Goal: Task Accomplishment & Management: Complete application form

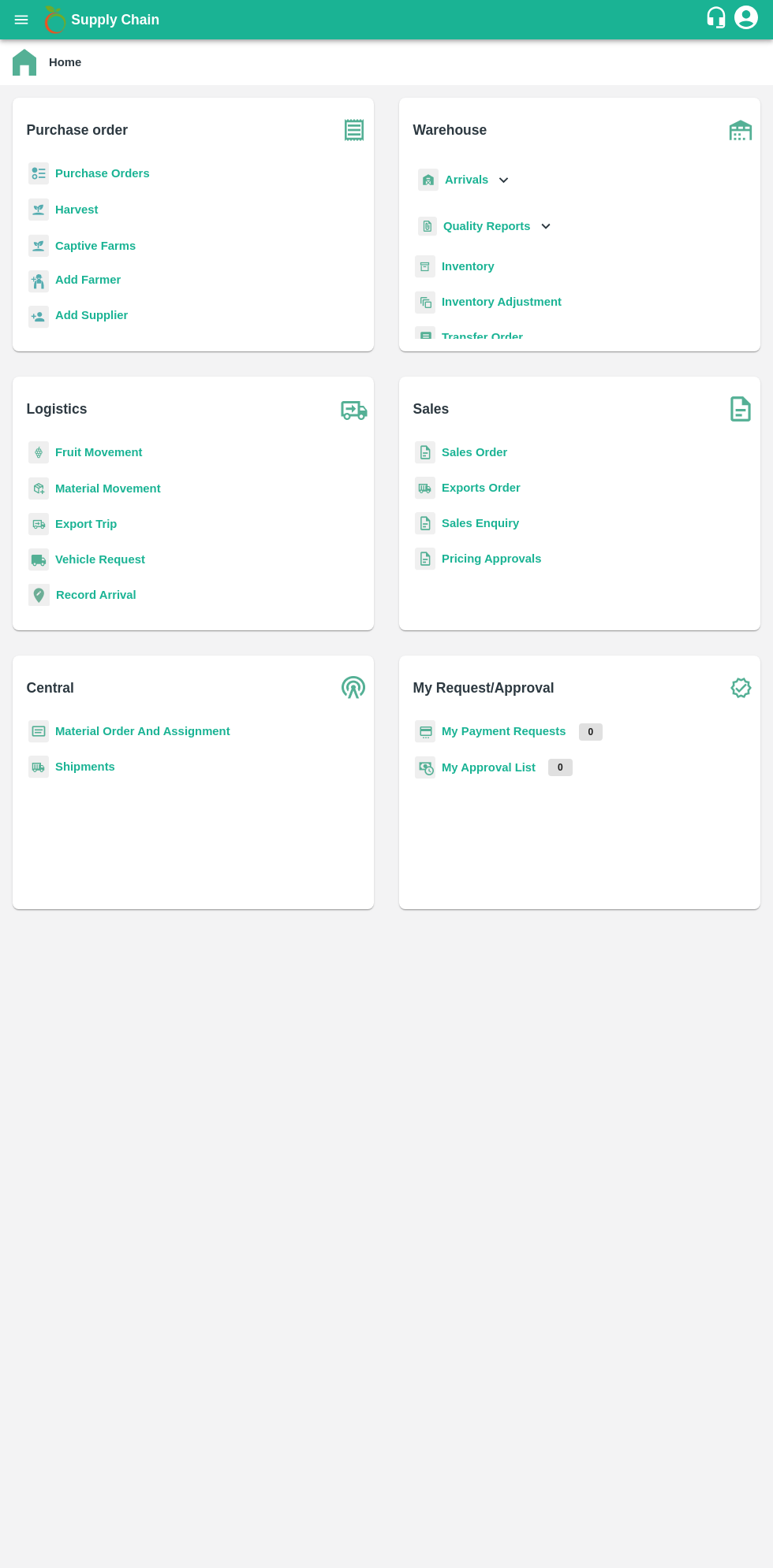
click at [20, 19] on icon "open drawer" at bounding box center [21, 19] width 13 height 9
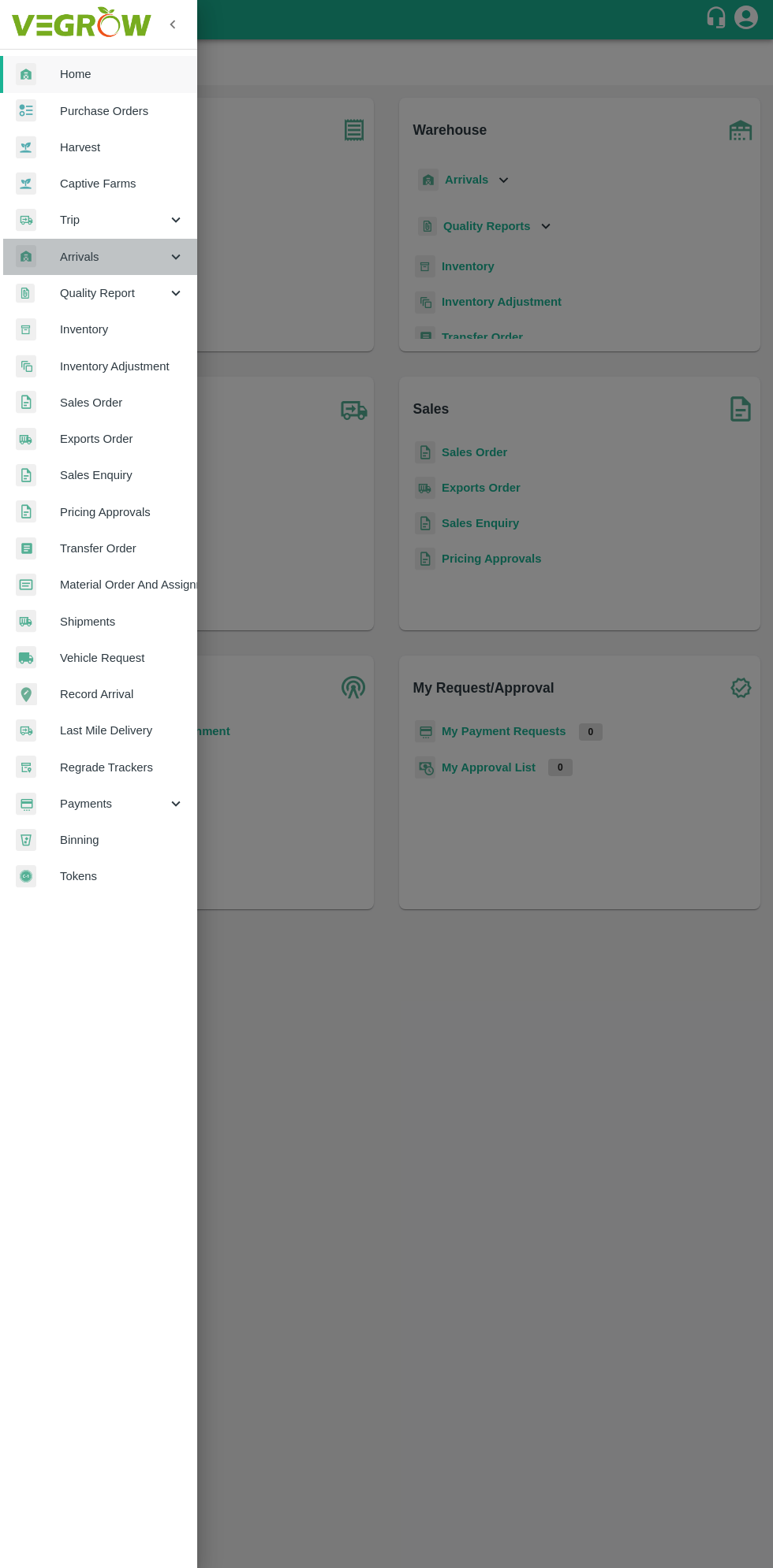
click at [83, 255] on span "Arrivals" at bounding box center [113, 257] width 107 height 18
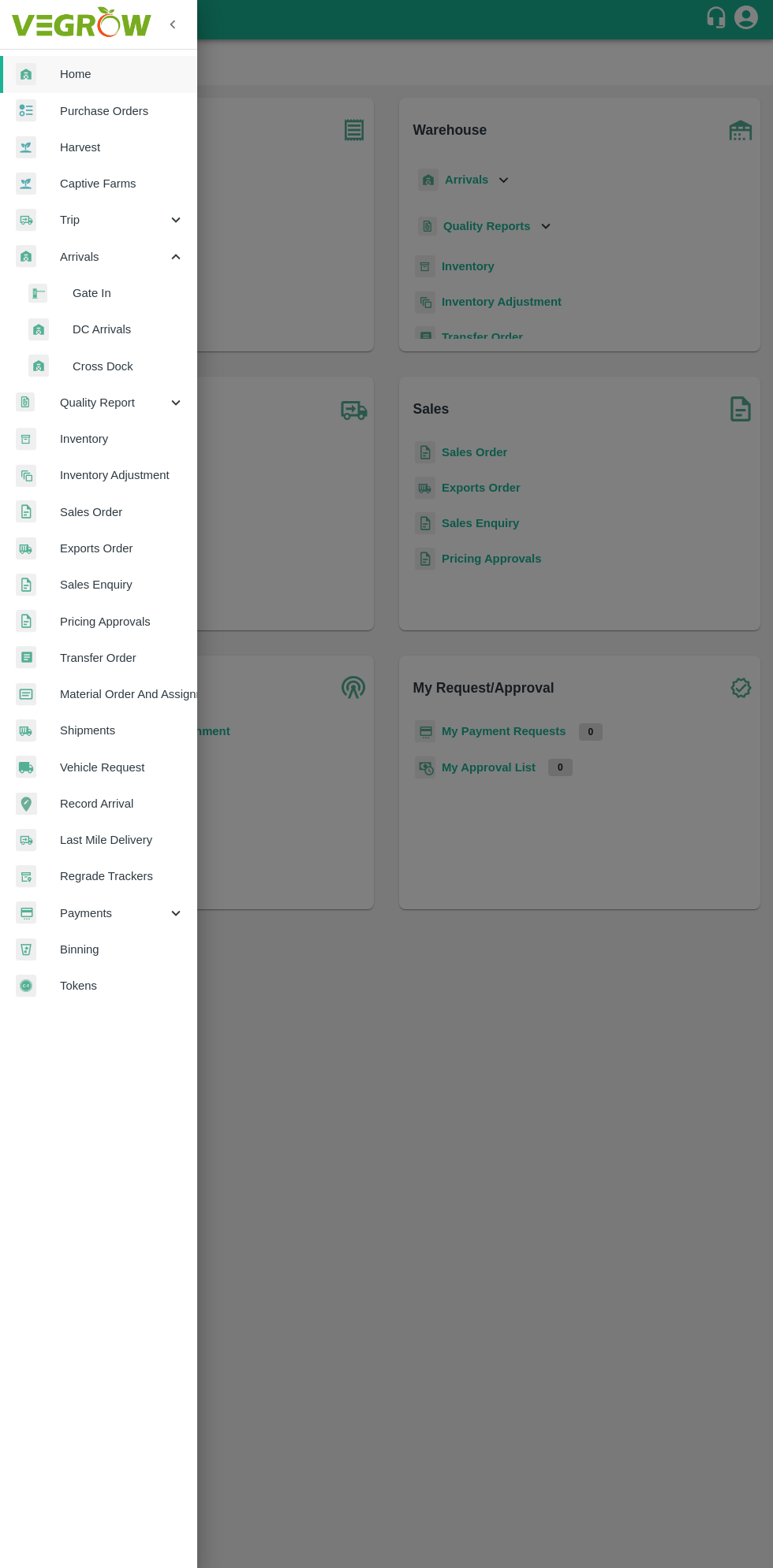
click at [98, 330] on span "DC Arrivals" at bounding box center [128, 330] width 112 height 18
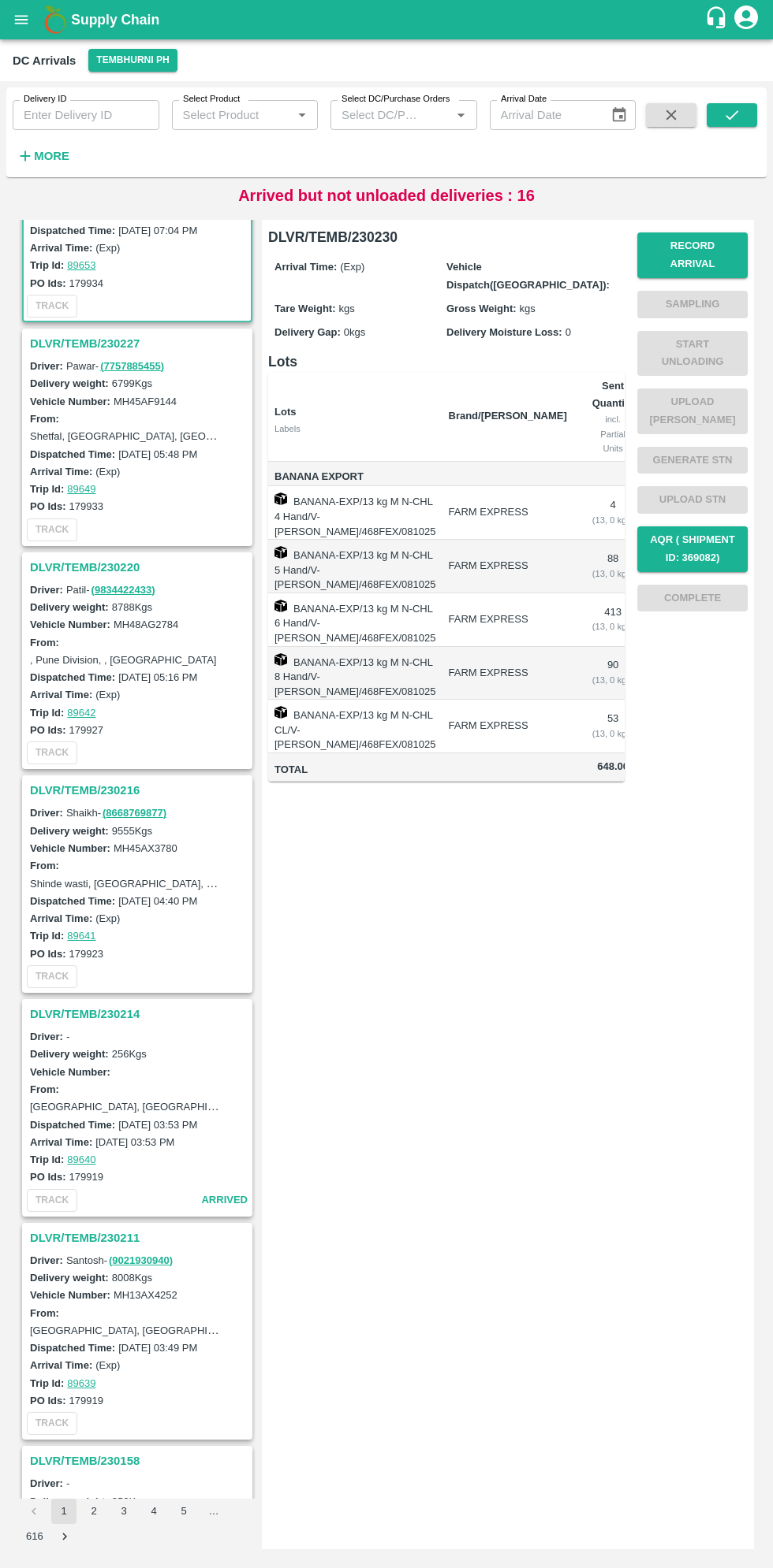
scroll to position [131, 0]
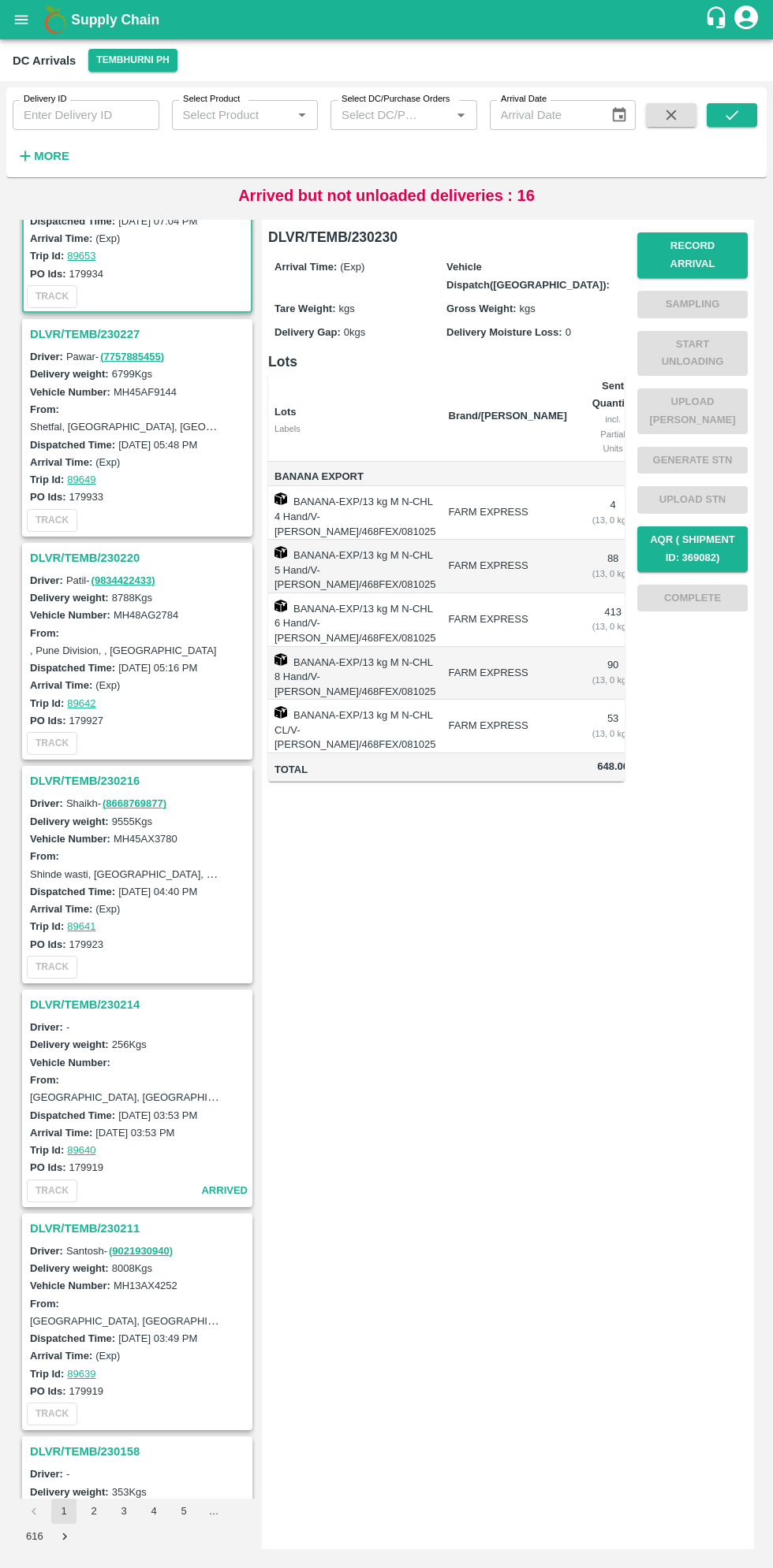
click at [66, 779] on h3 "DLVR/TEMB/230216" at bounding box center [139, 780] width 219 height 20
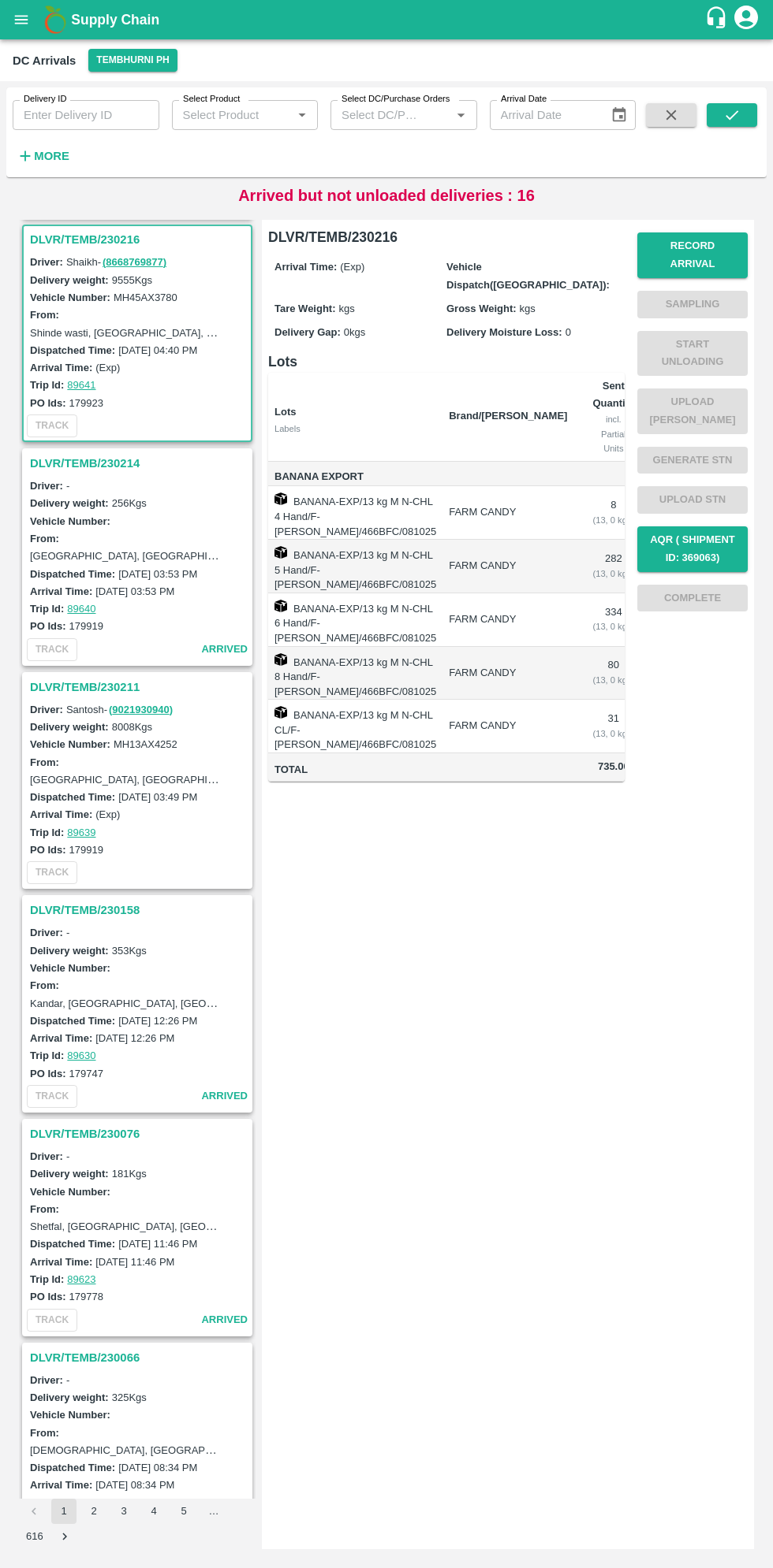
scroll to position [674, 0]
click at [694, 248] on button "Record Arrival" at bounding box center [692, 255] width 111 height 46
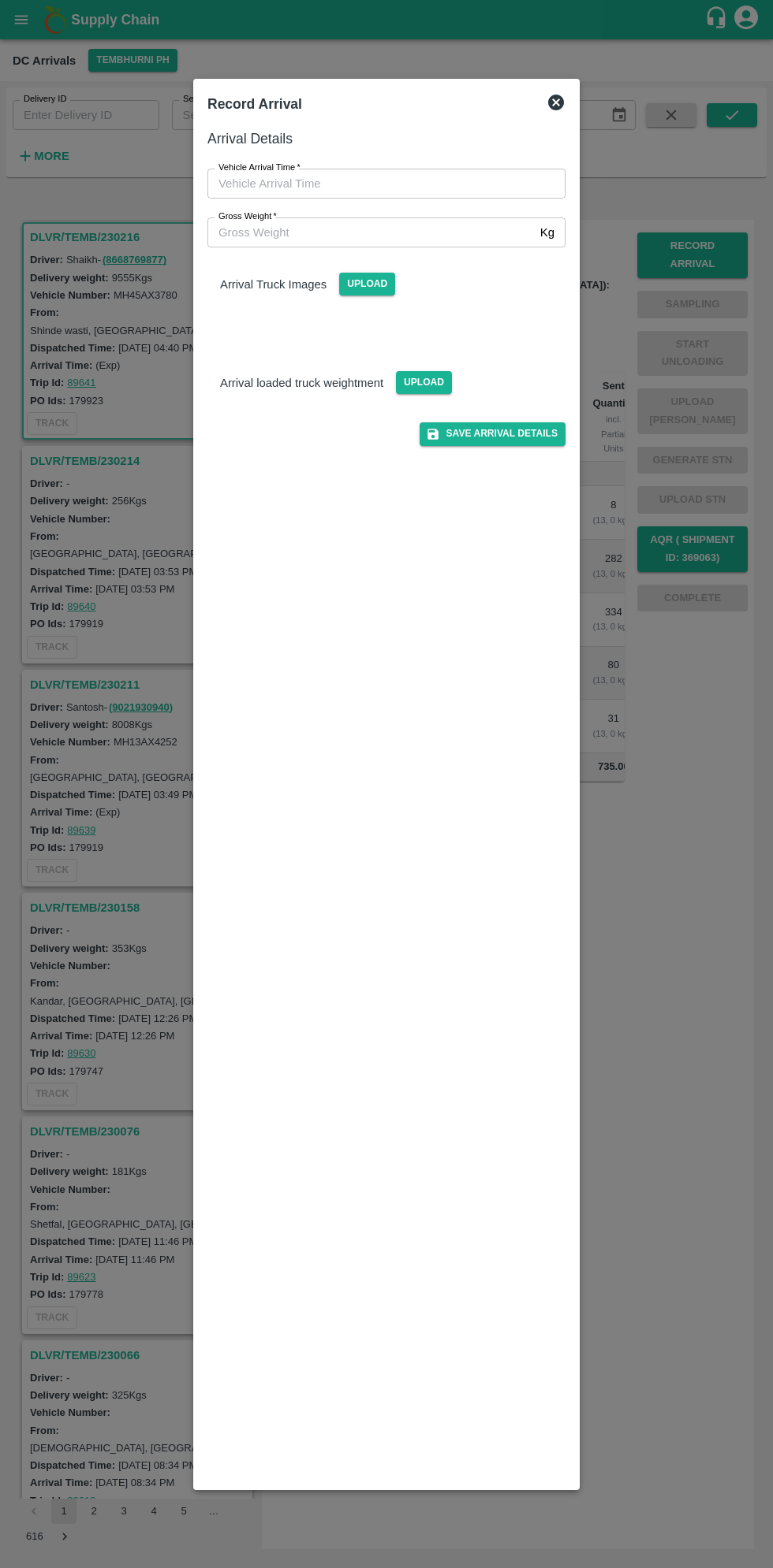
click at [558, 91] on div "Record Arrival" at bounding box center [386, 104] width 370 height 34
click at [557, 79] on div "Record Arrival Arrival Details Vehicle Arrival Time   * Vehicle Arrival Time Gr…" at bounding box center [386, 785] width 386 height 1412
click at [266, 188] on input "Vehicle Arrival Time   *" at bounding box center [381, 184] width 346 height 30
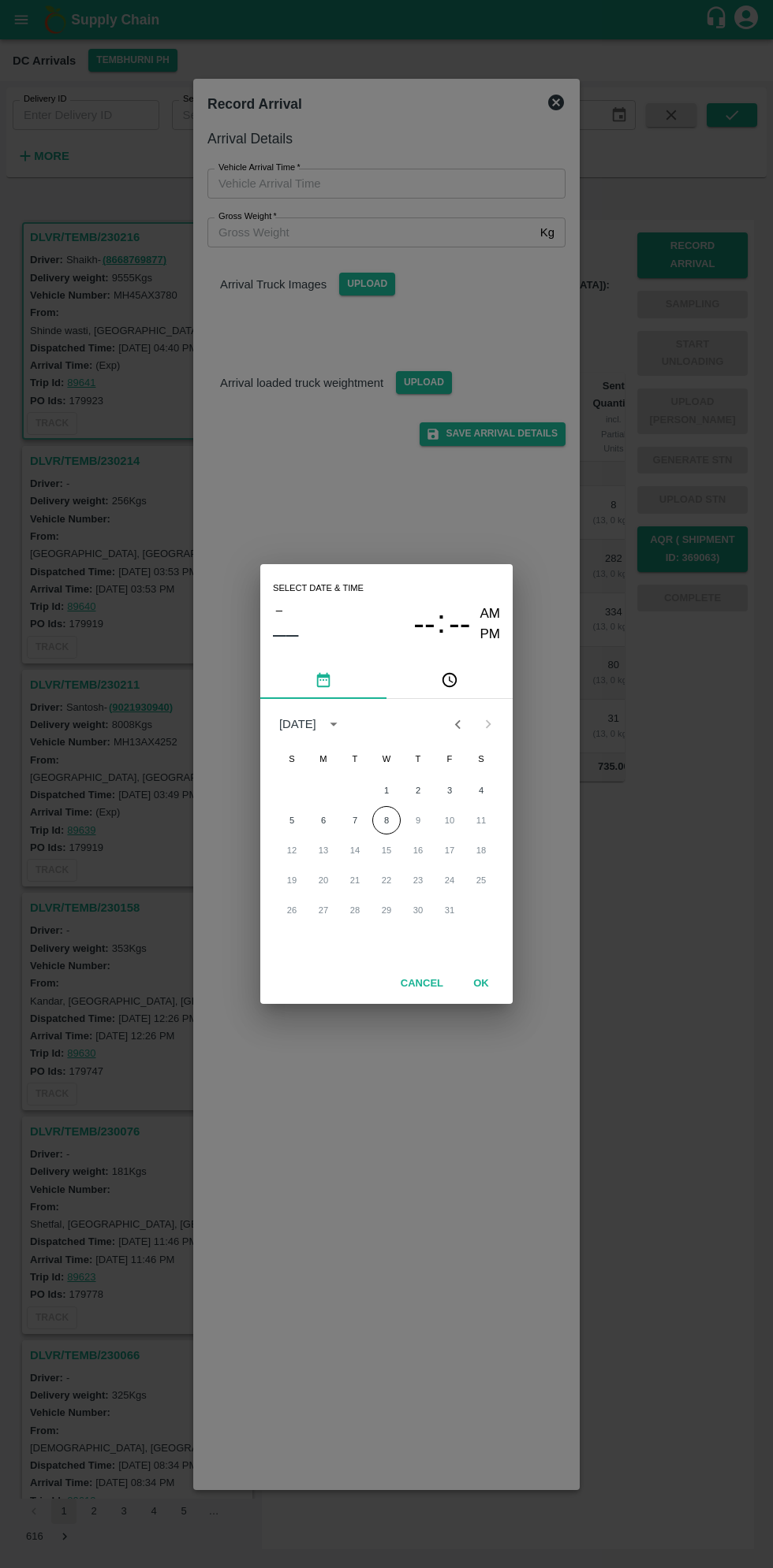
click at [477, 689] on button "pick time" at bounding box center [448, 679] width 126 height 38
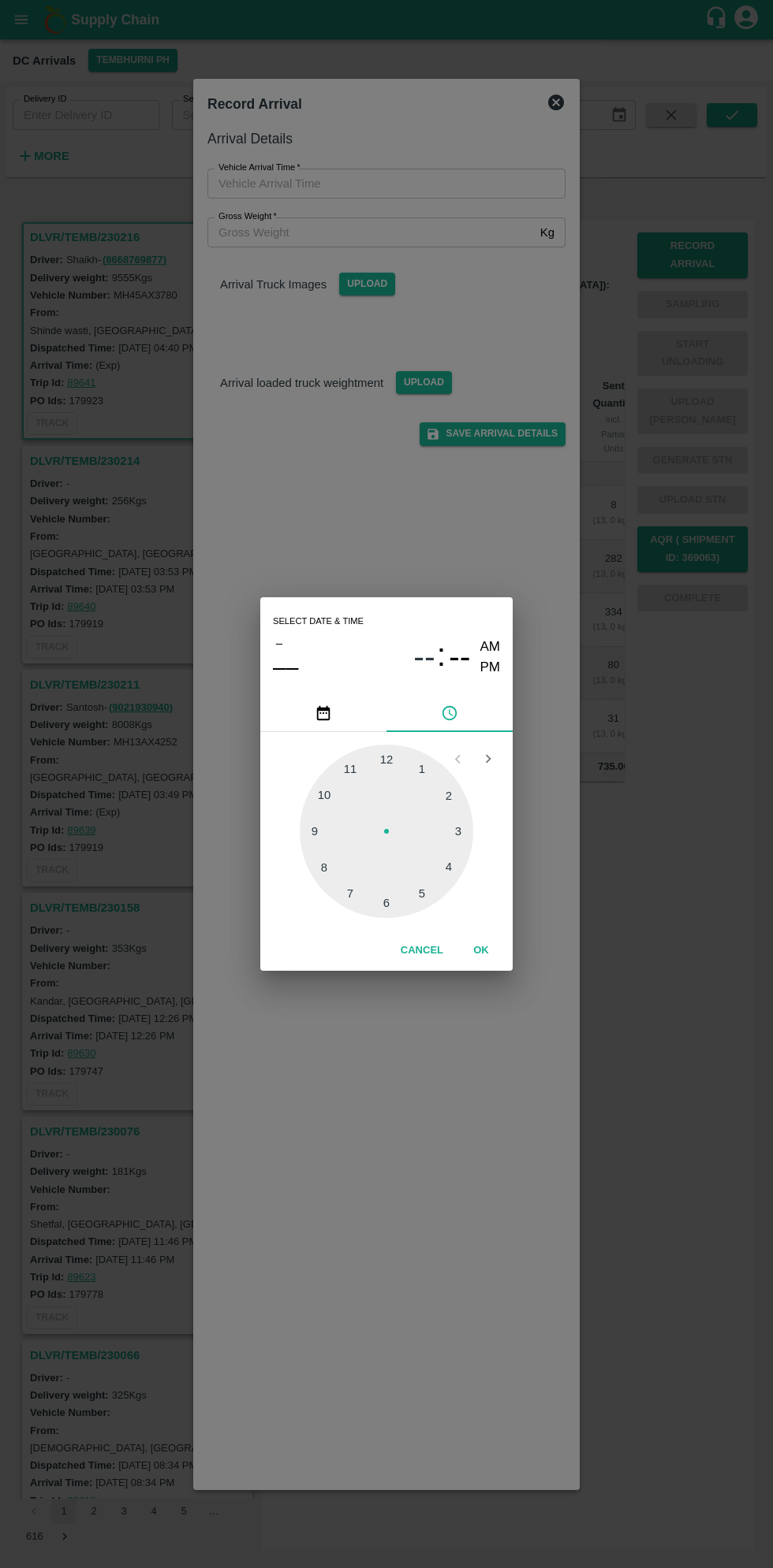
click at [470, 876] on div at bounding box center [386, 831] width 173 height 173
click at [421, 890] on div at bounding box center [386, 831] width 173 height 173
click at [402, 902] on div at bounding box center [386, 831] width 173 height 173
type input "[DATE] 04:28 AM"
click at [480, 950] on button "OK" at bounding box center [480, 950] width 50 height 27
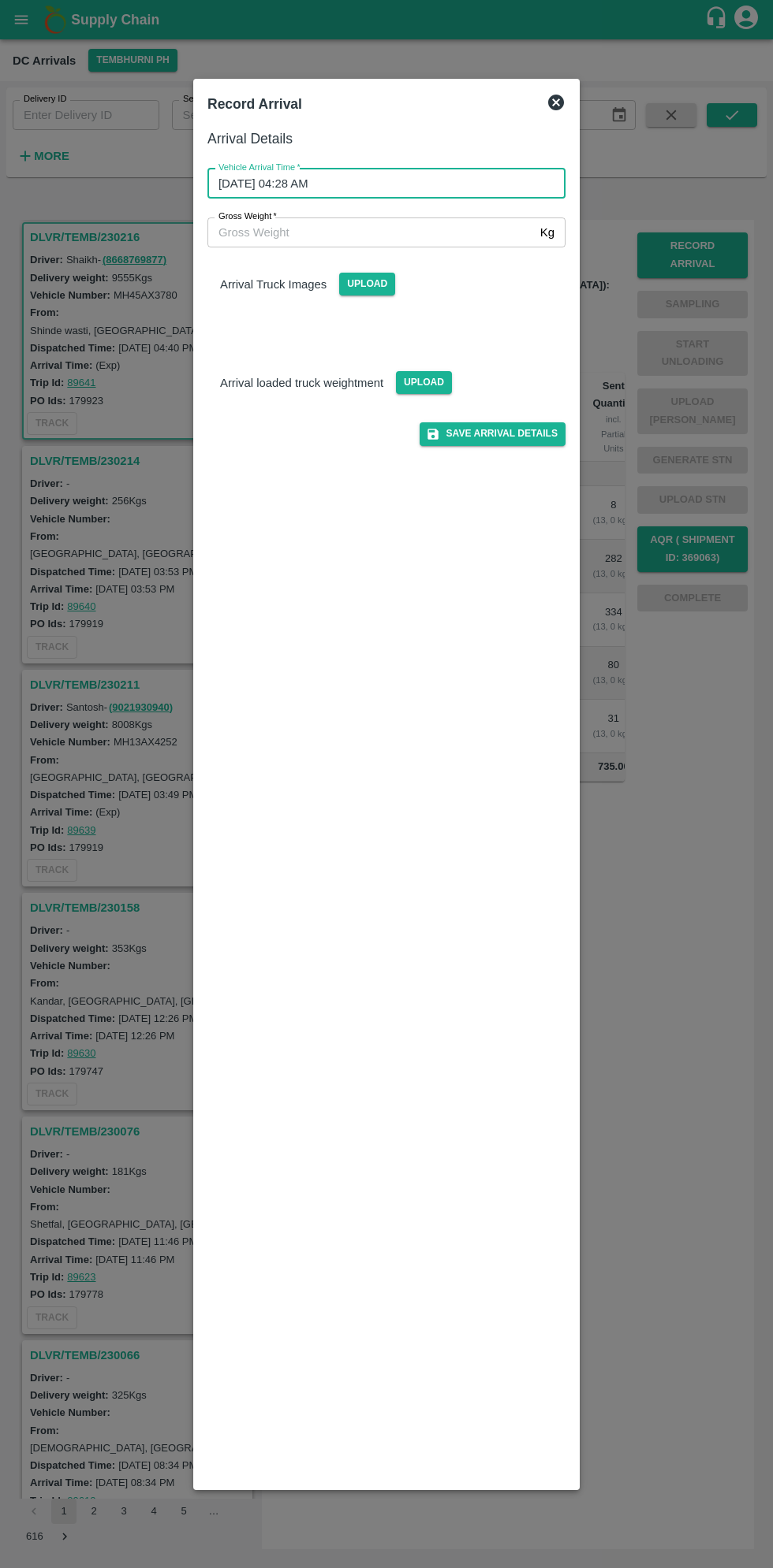
click at [322, 232] on input "Gross Weight   *" at bounding box center [370, 232] width 326 height 30
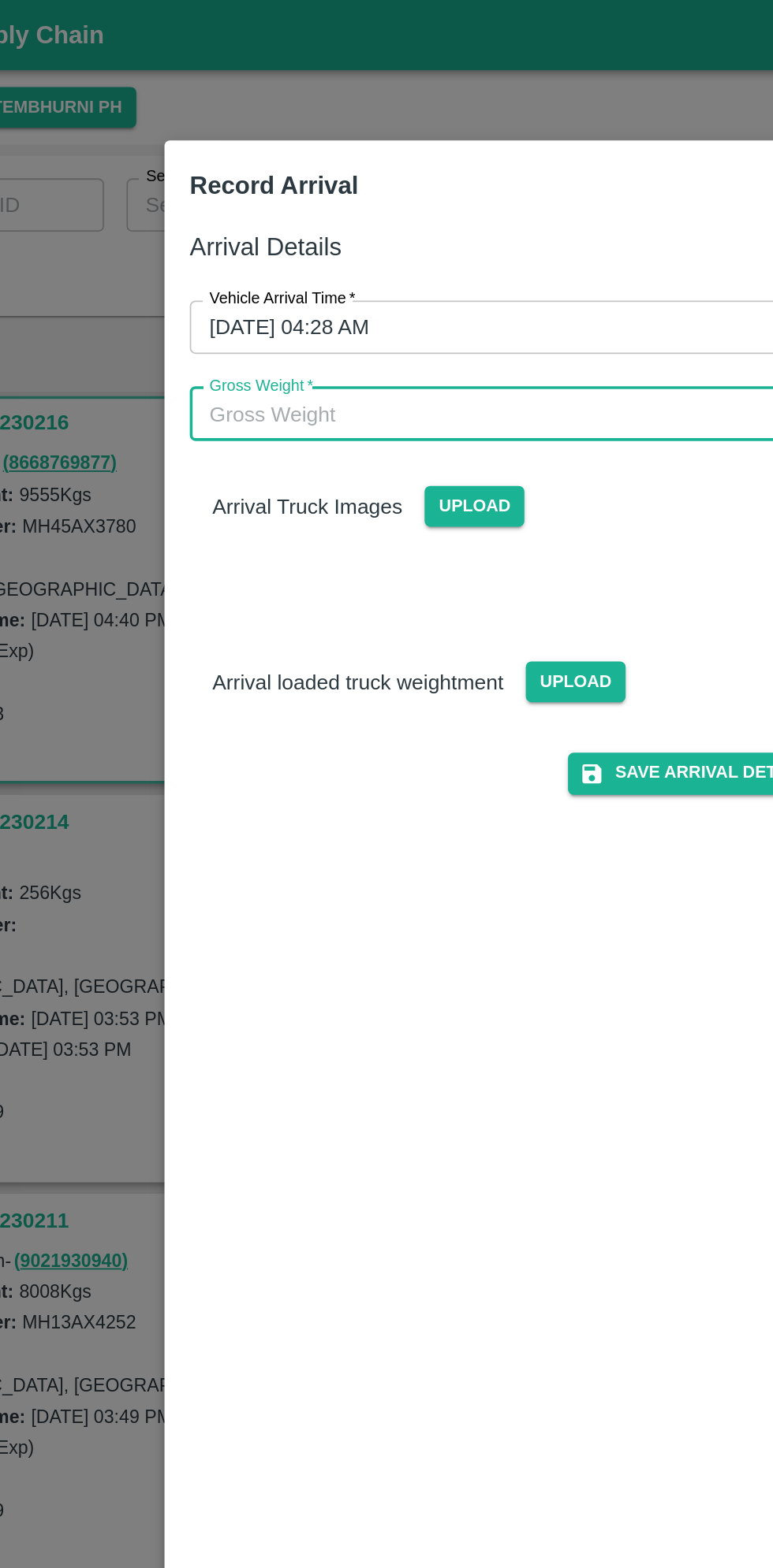
click at [250, 232] on input "Gross Weight   *" at bounding box center [370, 232] width 326 height 30
type input "15950"
click at [376, 278] on span "Upload" at bounding box center [368, 284] width 56 height 23
click at [0, 0] on input "Upload" at bounding box center [0, 0] width 0 height 0
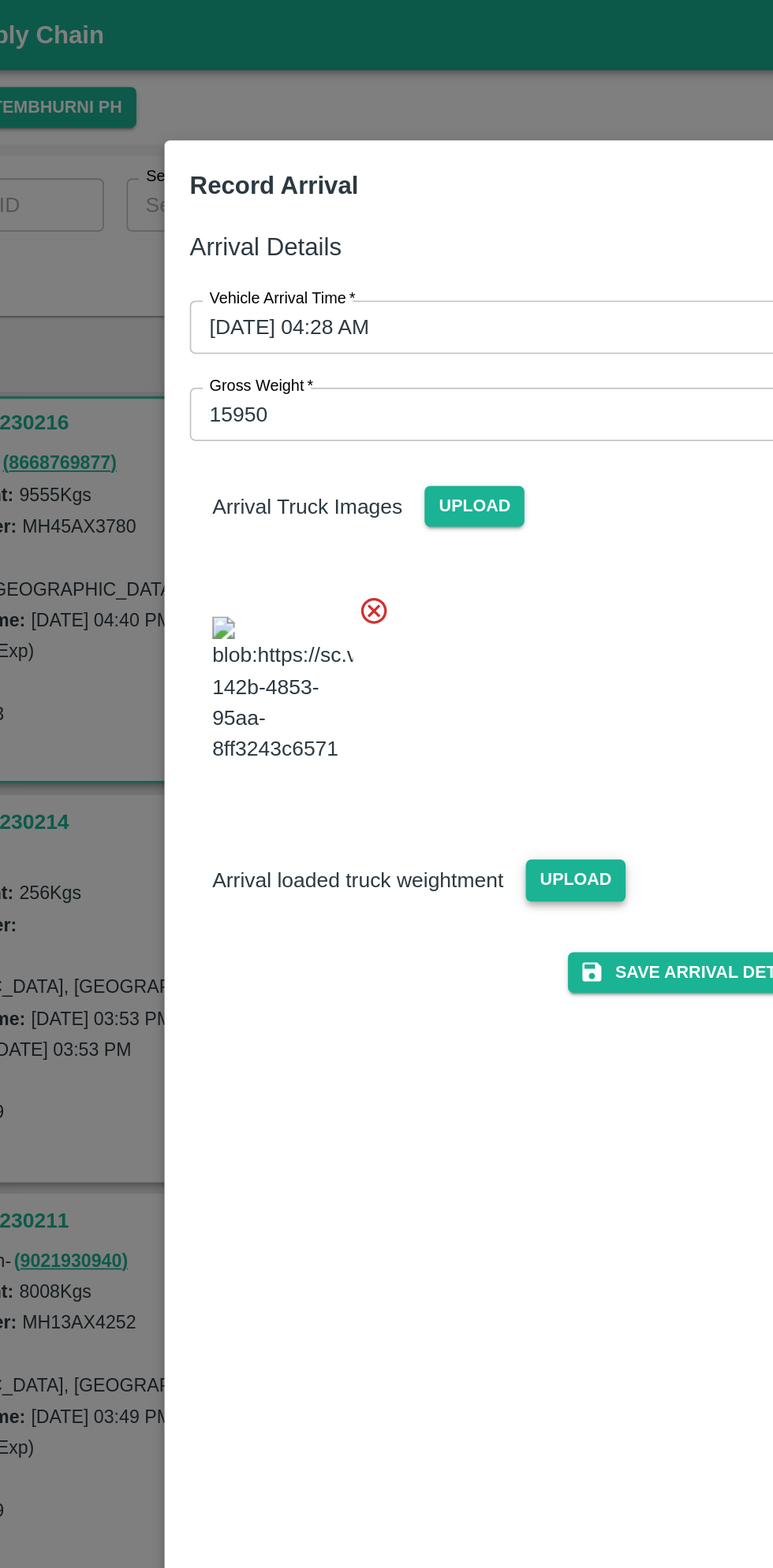
click at [431, 505] on span "Upload" at bounding box center [424, 494] width 56 height 23
click at [0, 0] on input "Upload" at bounding box center [0, 0] width 0 height 0
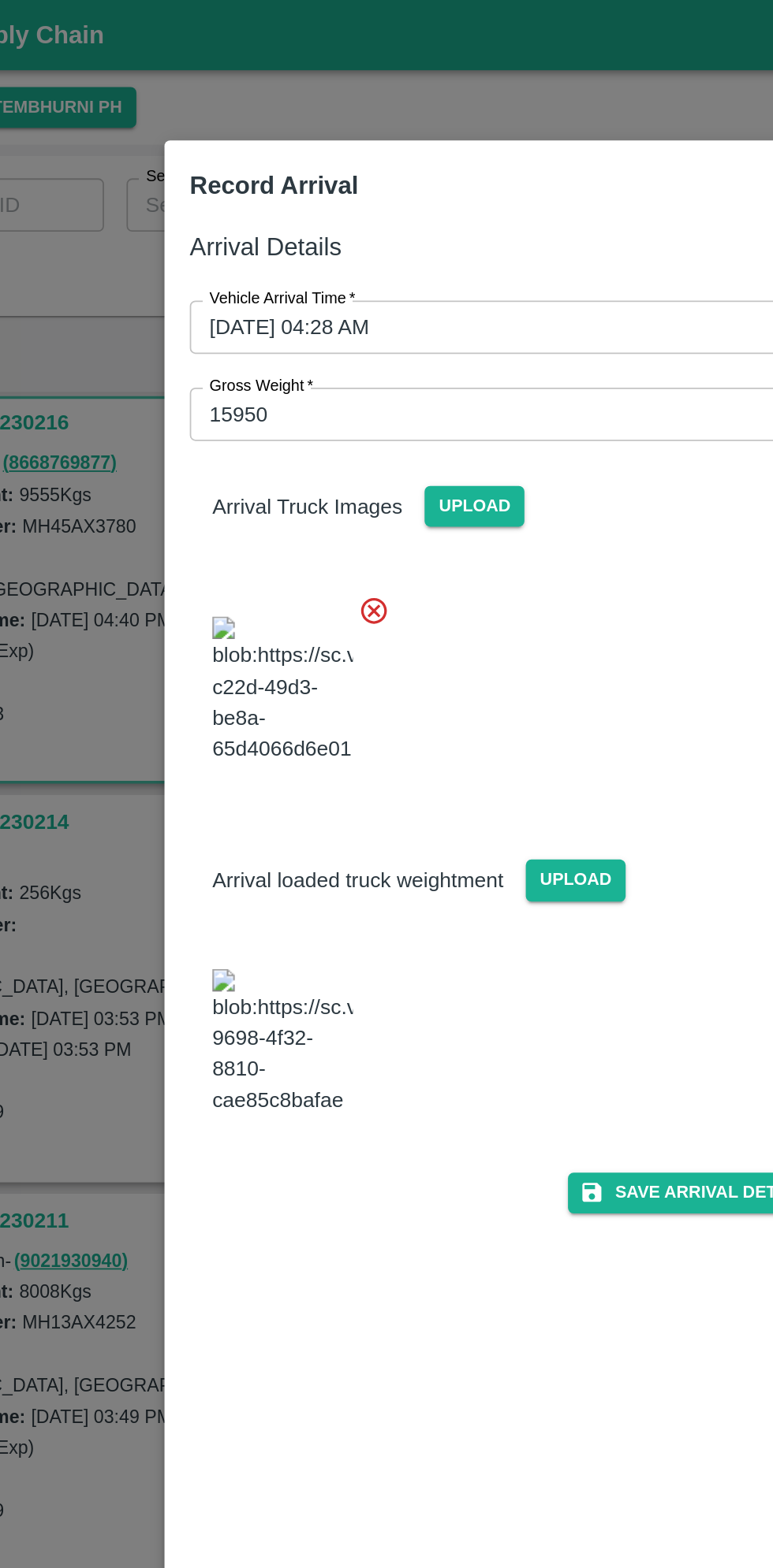
click at [263, 627] on img at bounding box center [259, 585] width 79 height 83
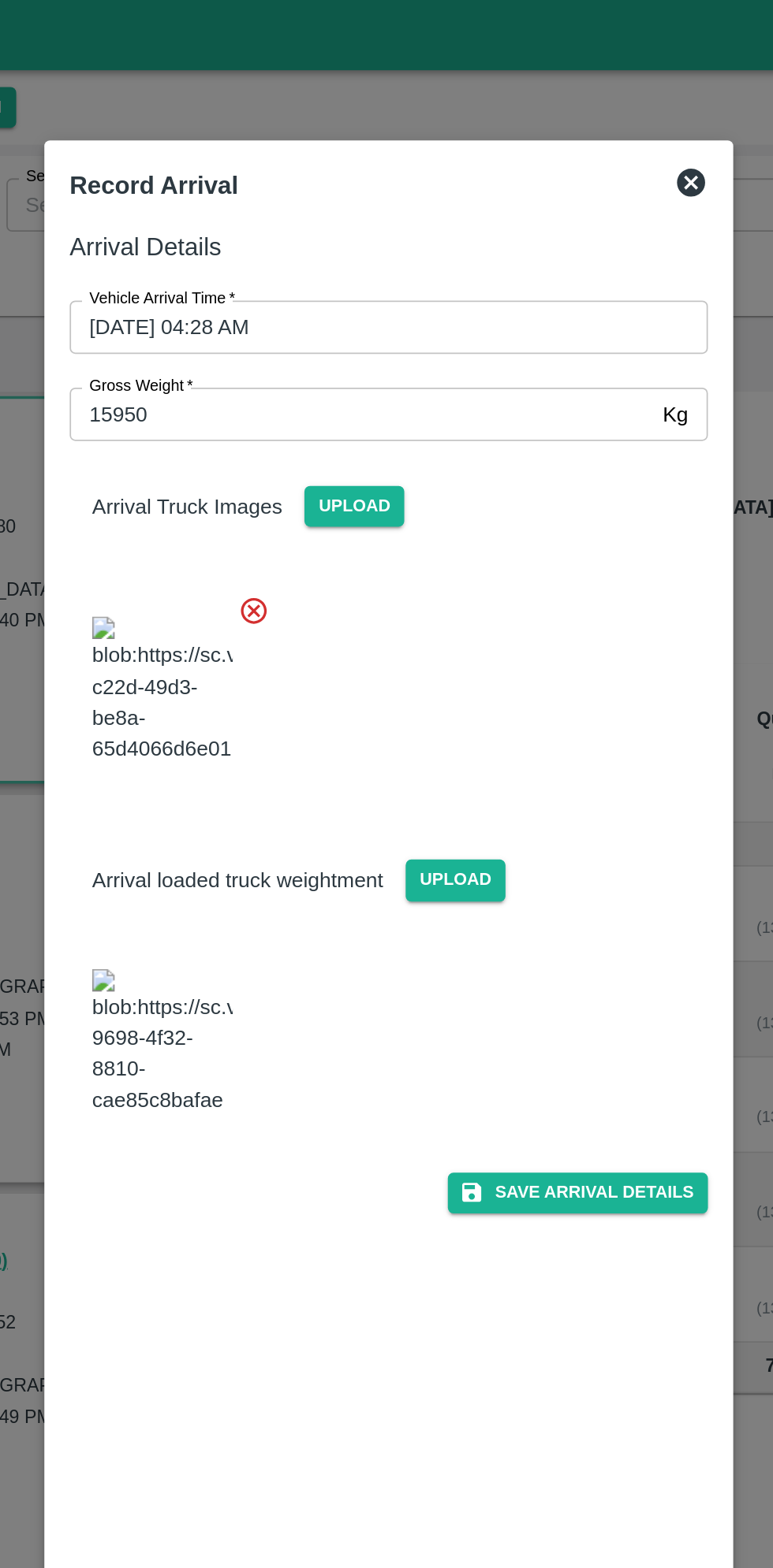
click at [263, 627] on img at bounding box center [259, 585] width 79 height 83
click at [555, 100] on icon at bounding box center [556, 103] width 16 height 16
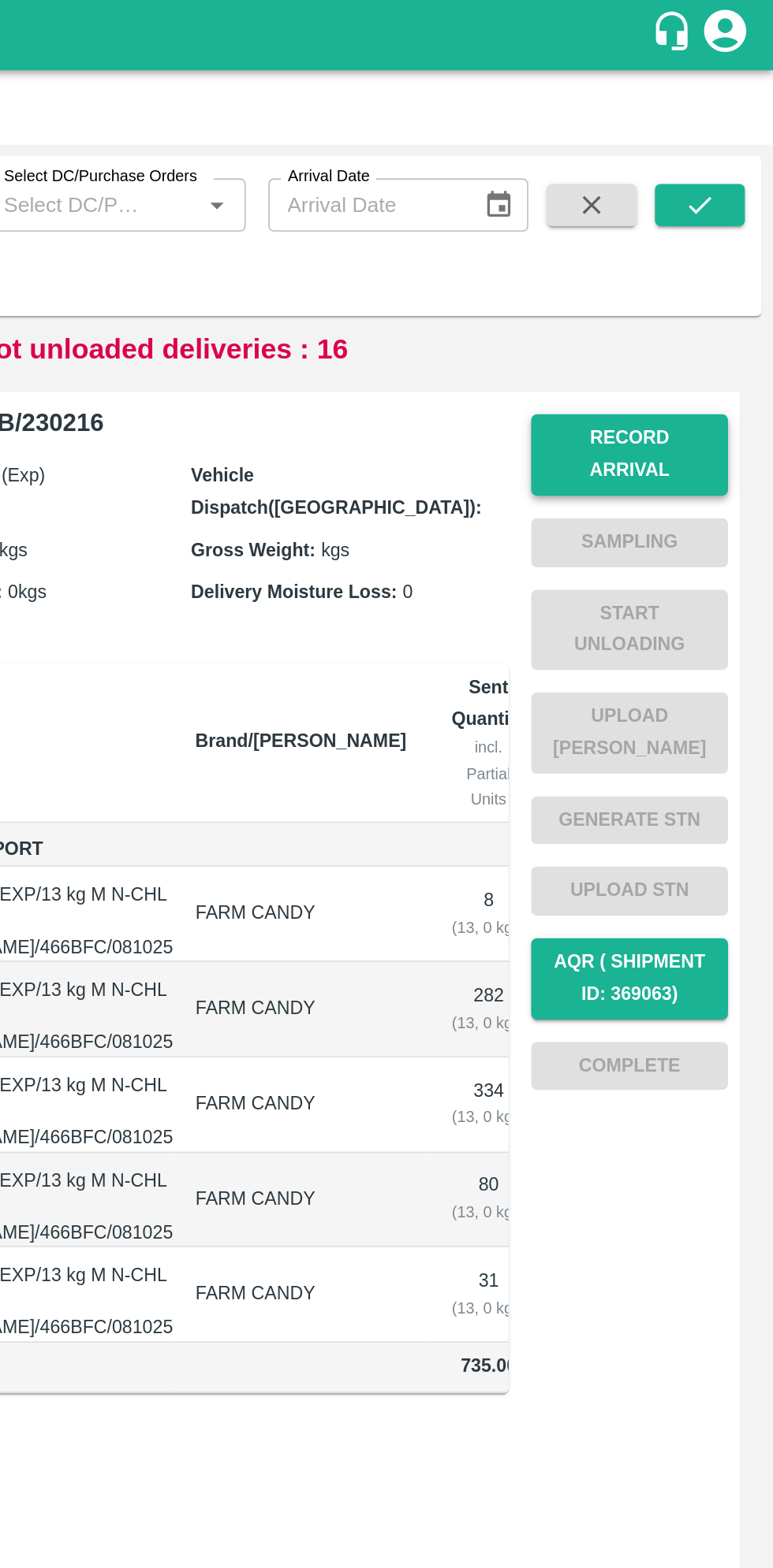
click at [720, 243] on button "Record Arrival" at bounding box center [692, 255] width 111 height 46
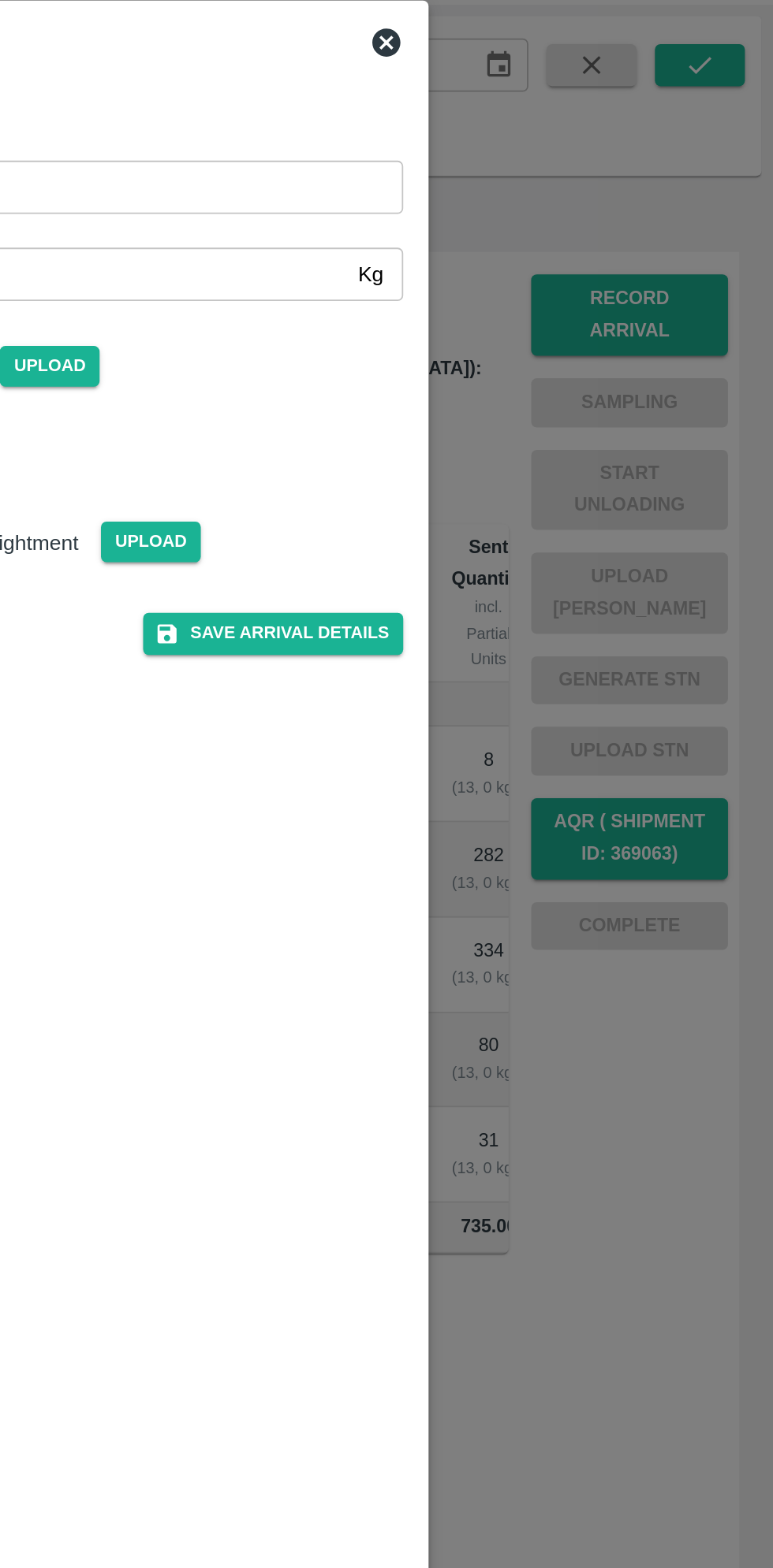
click at [671, 733] on div at bounding box center [386, 784] width 773 height 1568
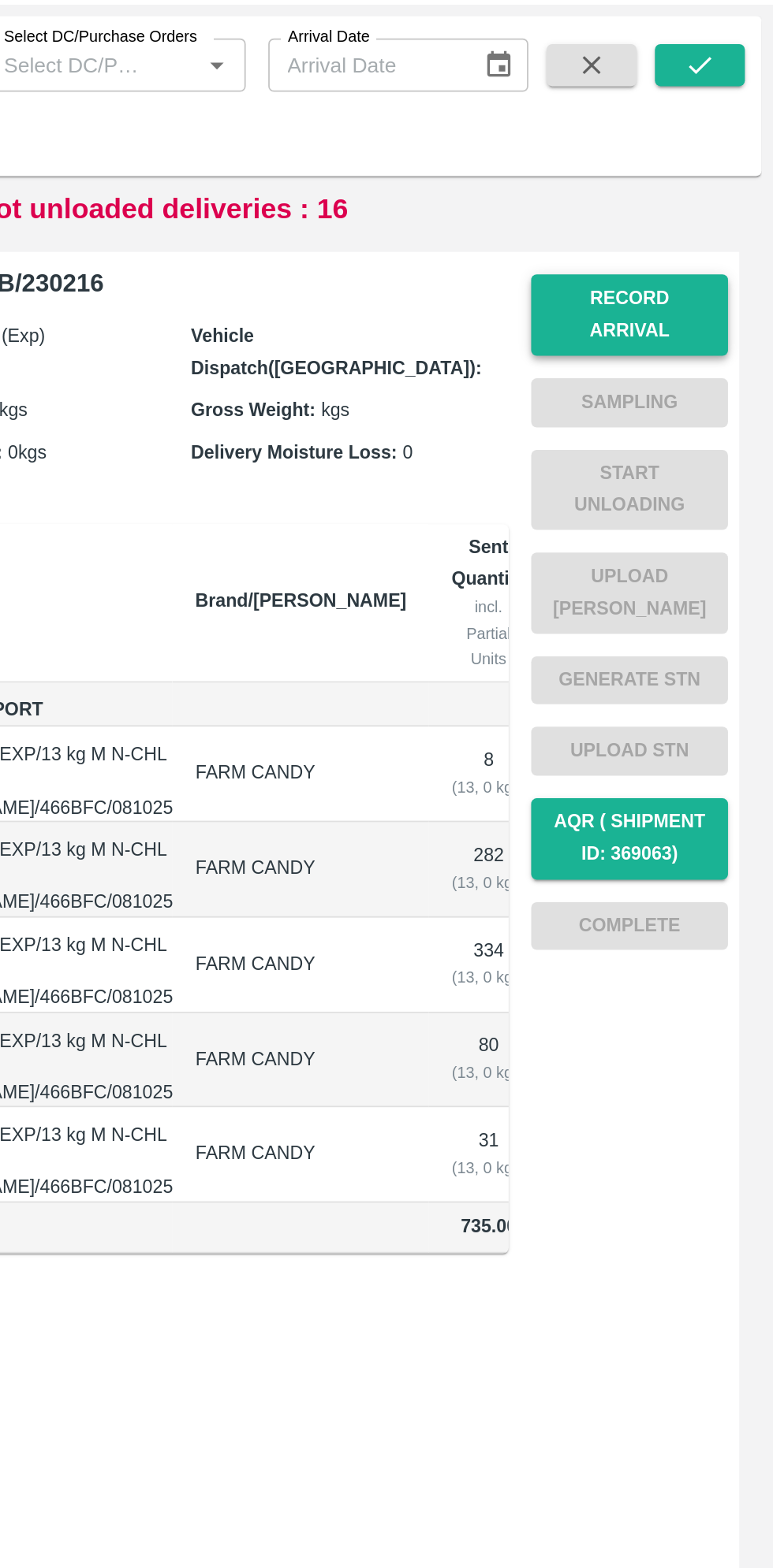
click at [717, 248] on button "Record Arrival" at bounding box center [692, 255] width 111 height 46
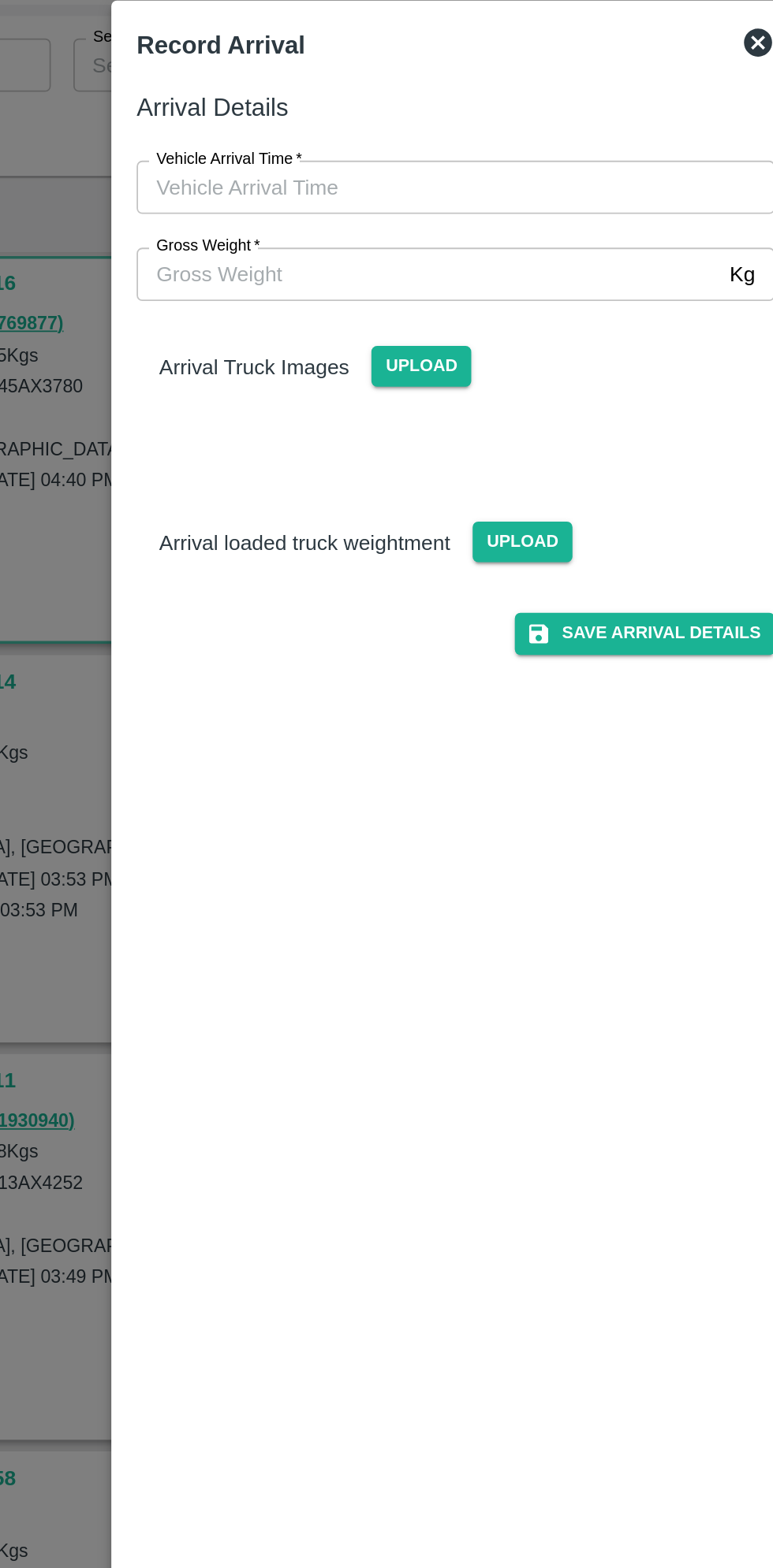
click at [253, 181] on input "Vehicle Arrival Time   *" at bounding box center [381, 184] width 346 height 30
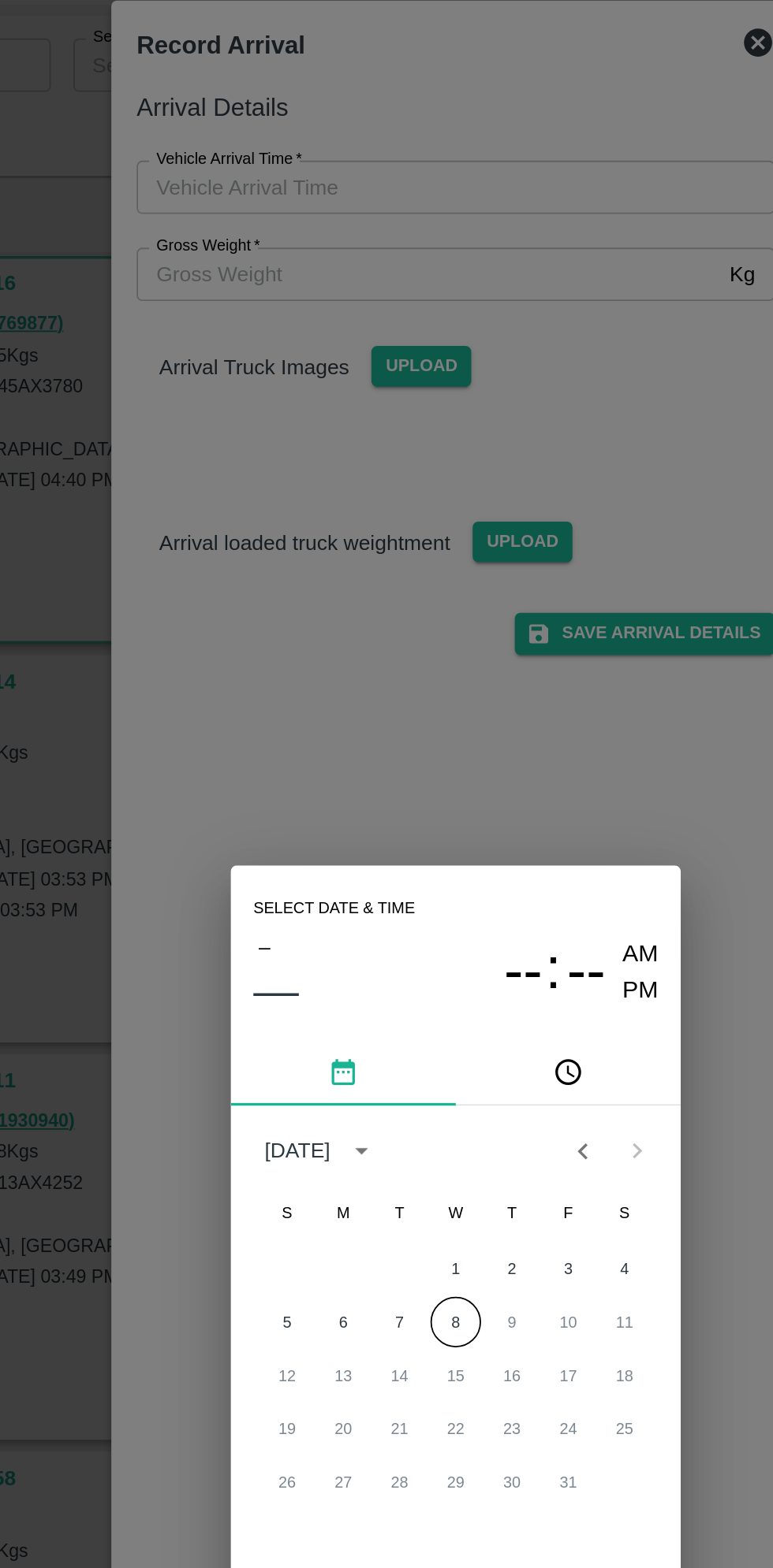
click at [457, 678] on icon "pick time" at bounding box center [449, 680] width 18 height 18
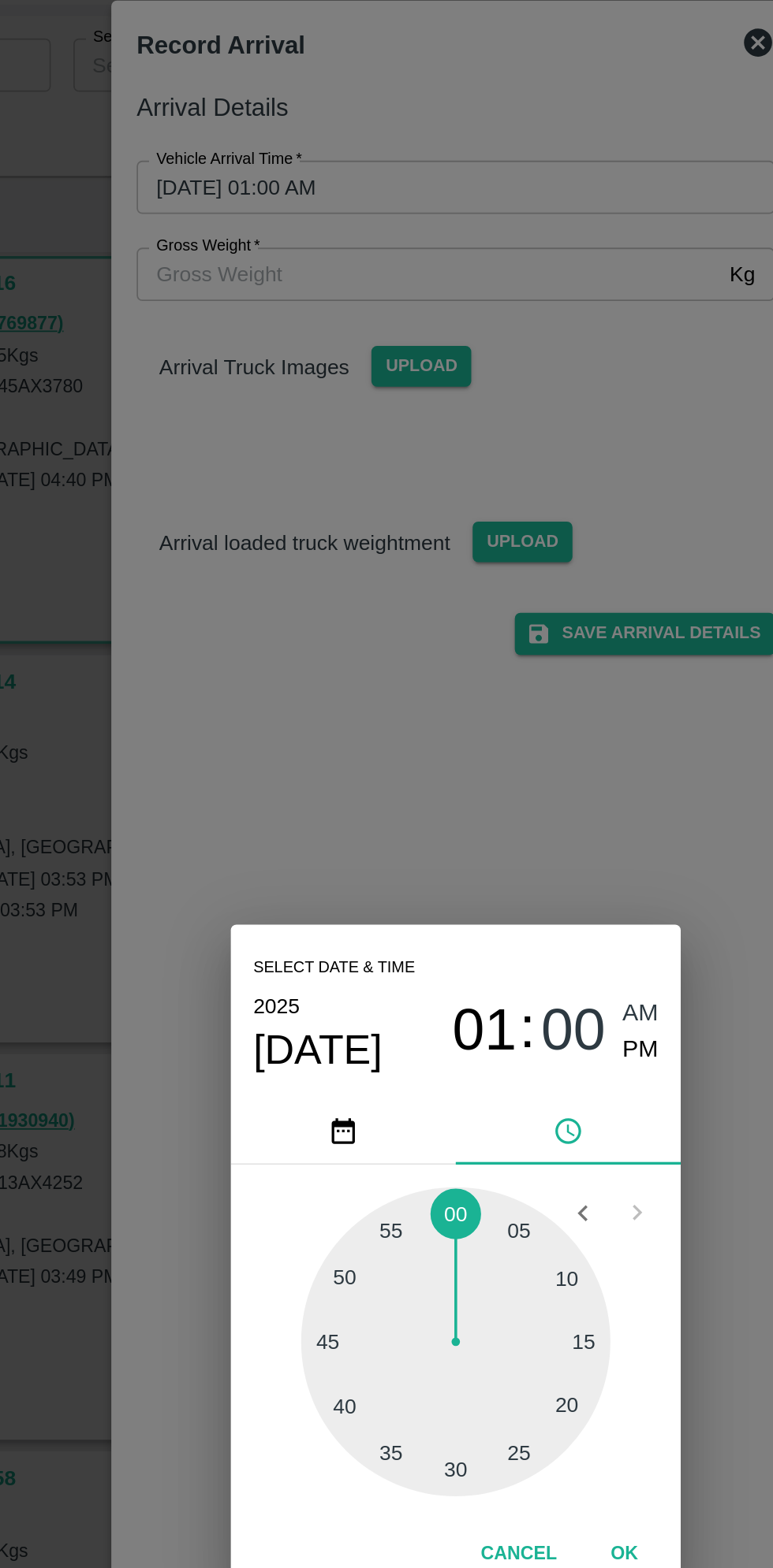
click at [461, 711] on button "pick time" at bounding box center [448, 713] width 126 height 38
click at [411, 946] on button "Cancel" at bounding box center [421, 950] width 55 height 27
type input "DD/MM/YYYY hh:mm aa"
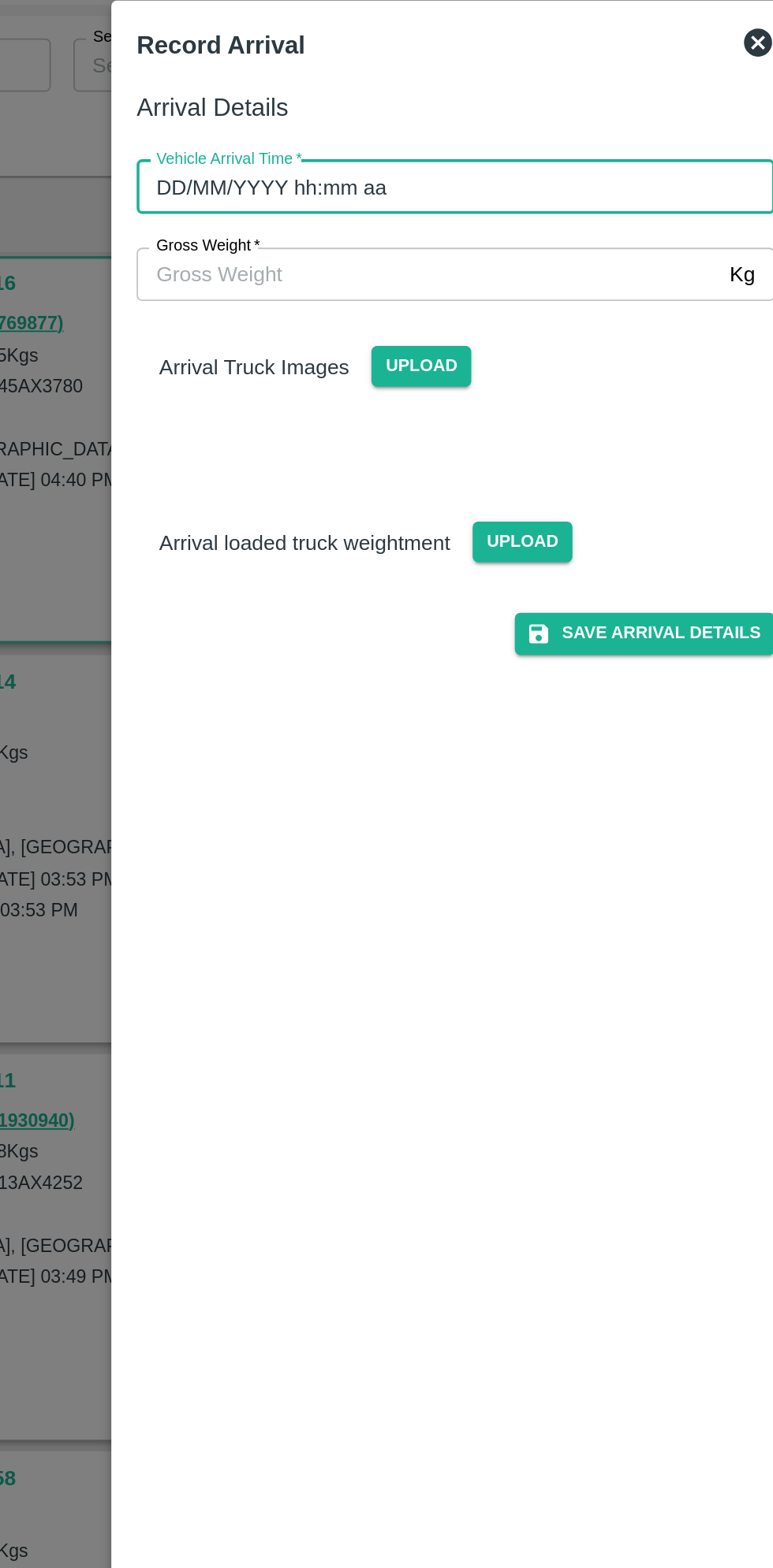
click at [356, 176] on input "DD/MM/YYYY hh:mm aa" at bounding box center [381, 184] width 346 height 30
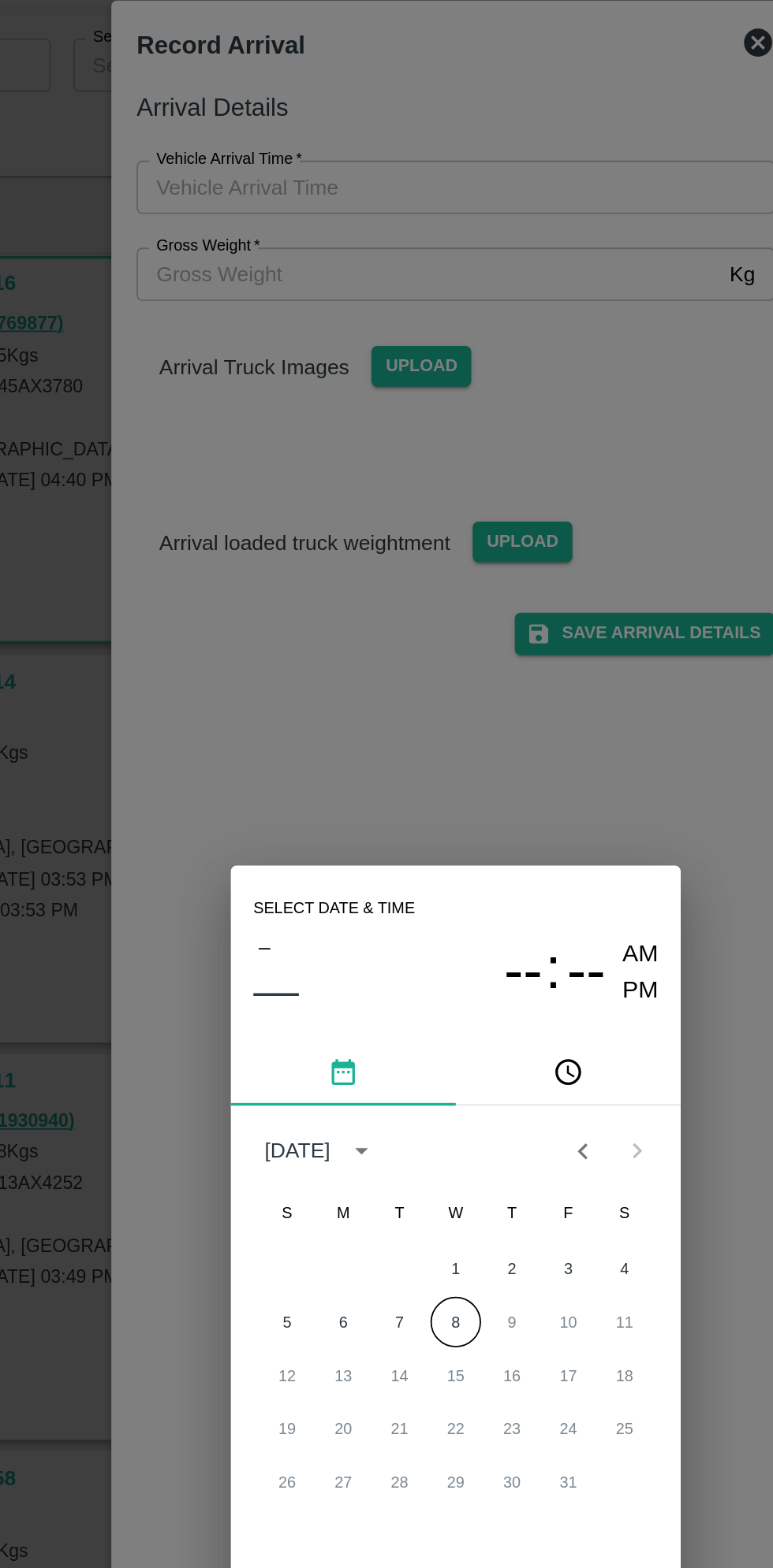
click at [460, 675] on button "pick time" at bounding box center [448, 679] width 126 height 38
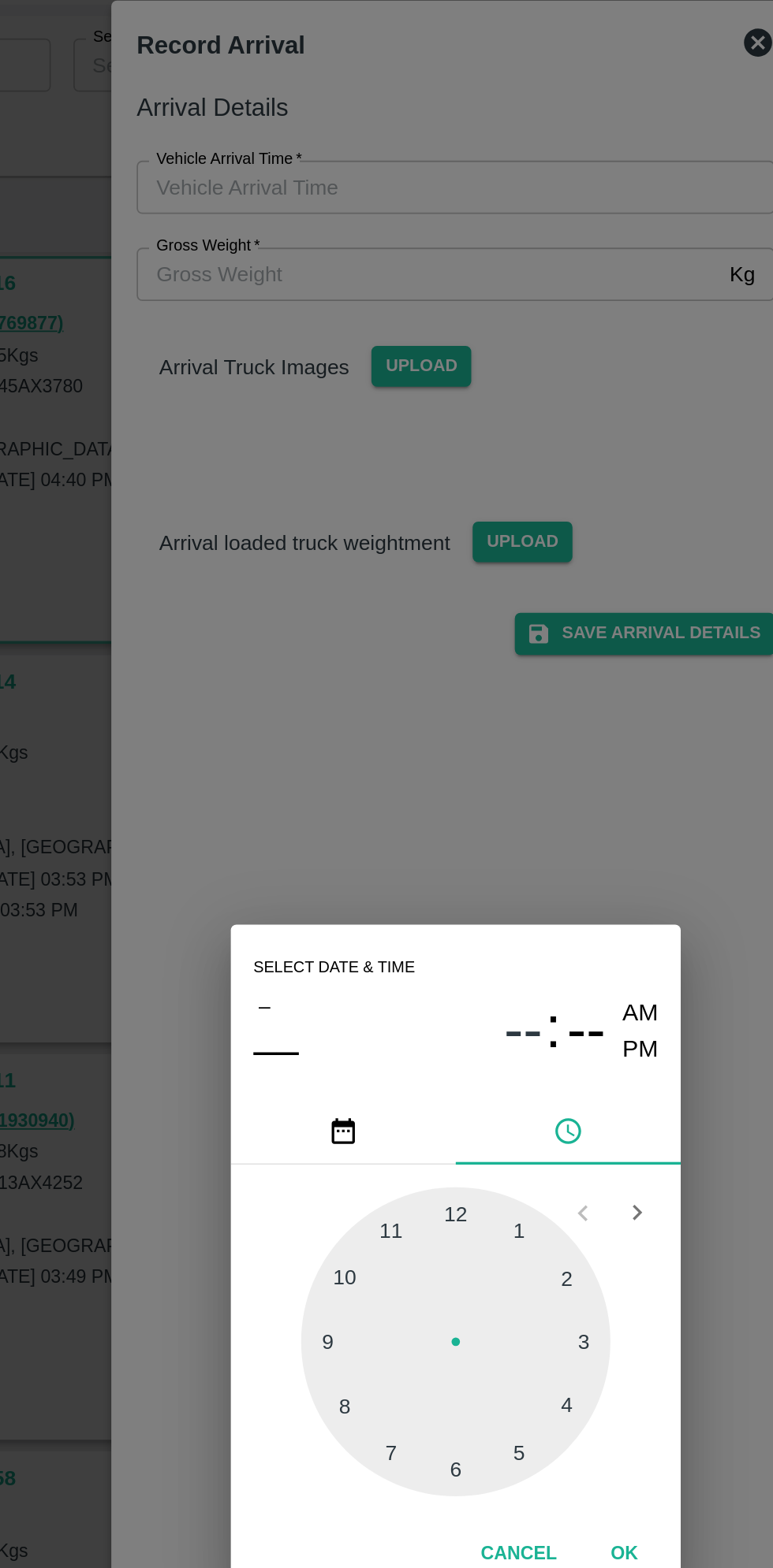
click at [451, 870] on div at bounding box center [386, 831] width 173 height 173
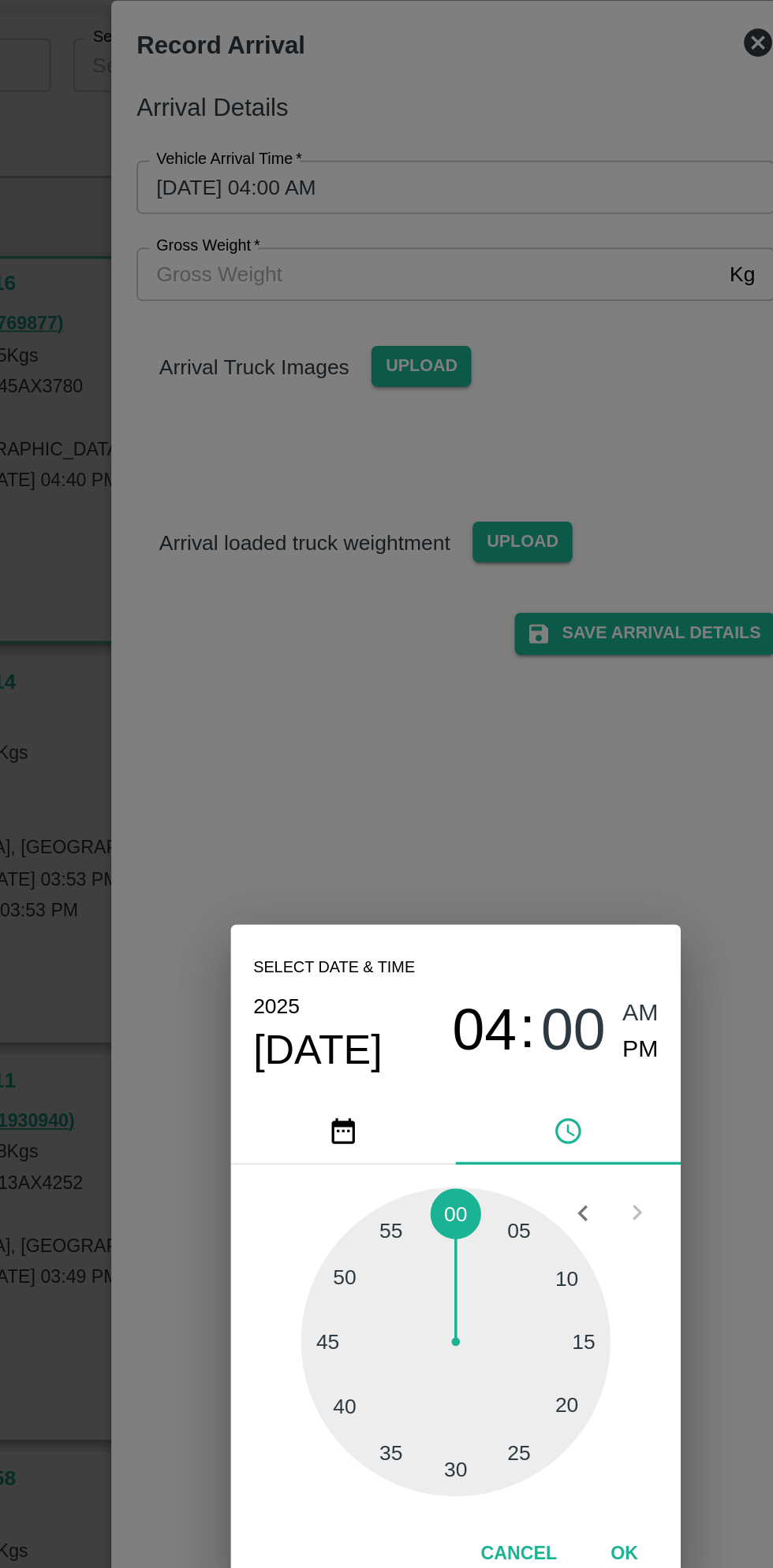
click at [408, 897] on div at bounding box center [386, 831] width 173 height 173
click at [399, 897] on div at bounding box center [386, 831] width 173 height 173
type input "[DATE] 04:28 AM"
click at [465, 941] on button "OK" at bounding box center [480, 950] width 50 height 27
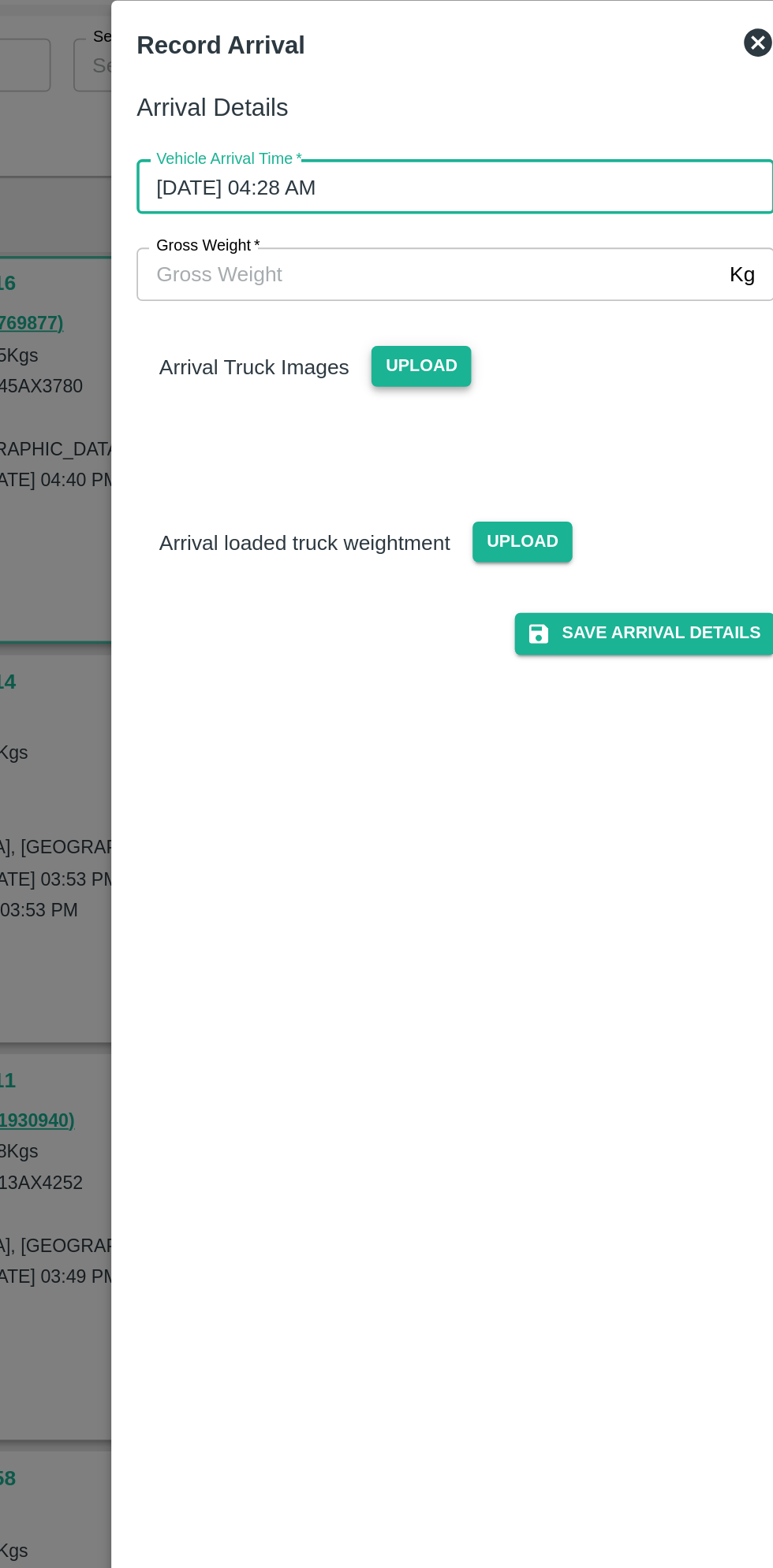
click at [373, 285] on span "Upload" at bounding box center [368, 284] width 56 height 23
click at [0, 0] on input "Upload" at bounding box center [0, 0] width 0 height 0
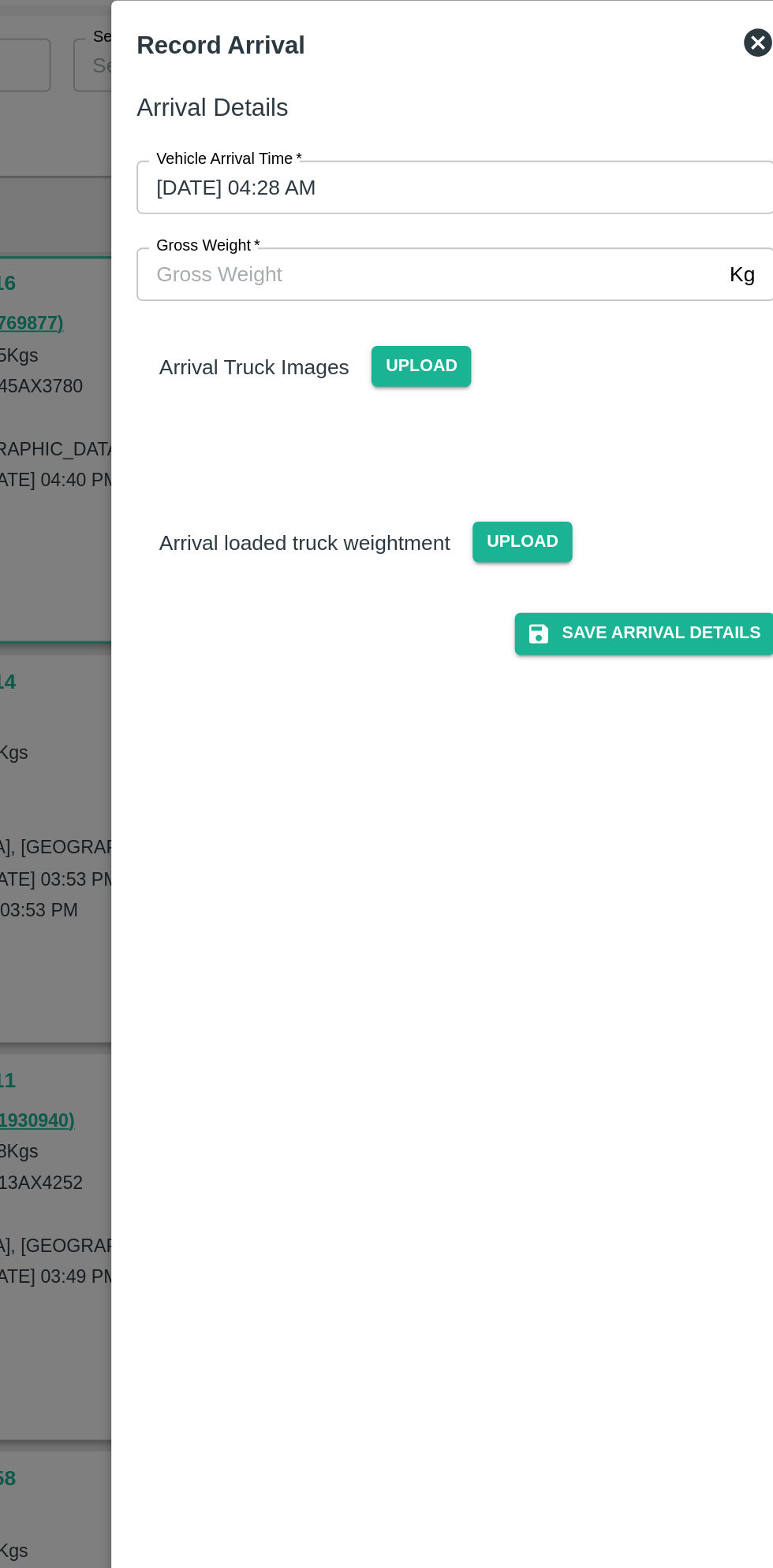
click at [288, 234] on input "Gross Weight   *" at bounding box center [370, 232] width 326 height 30
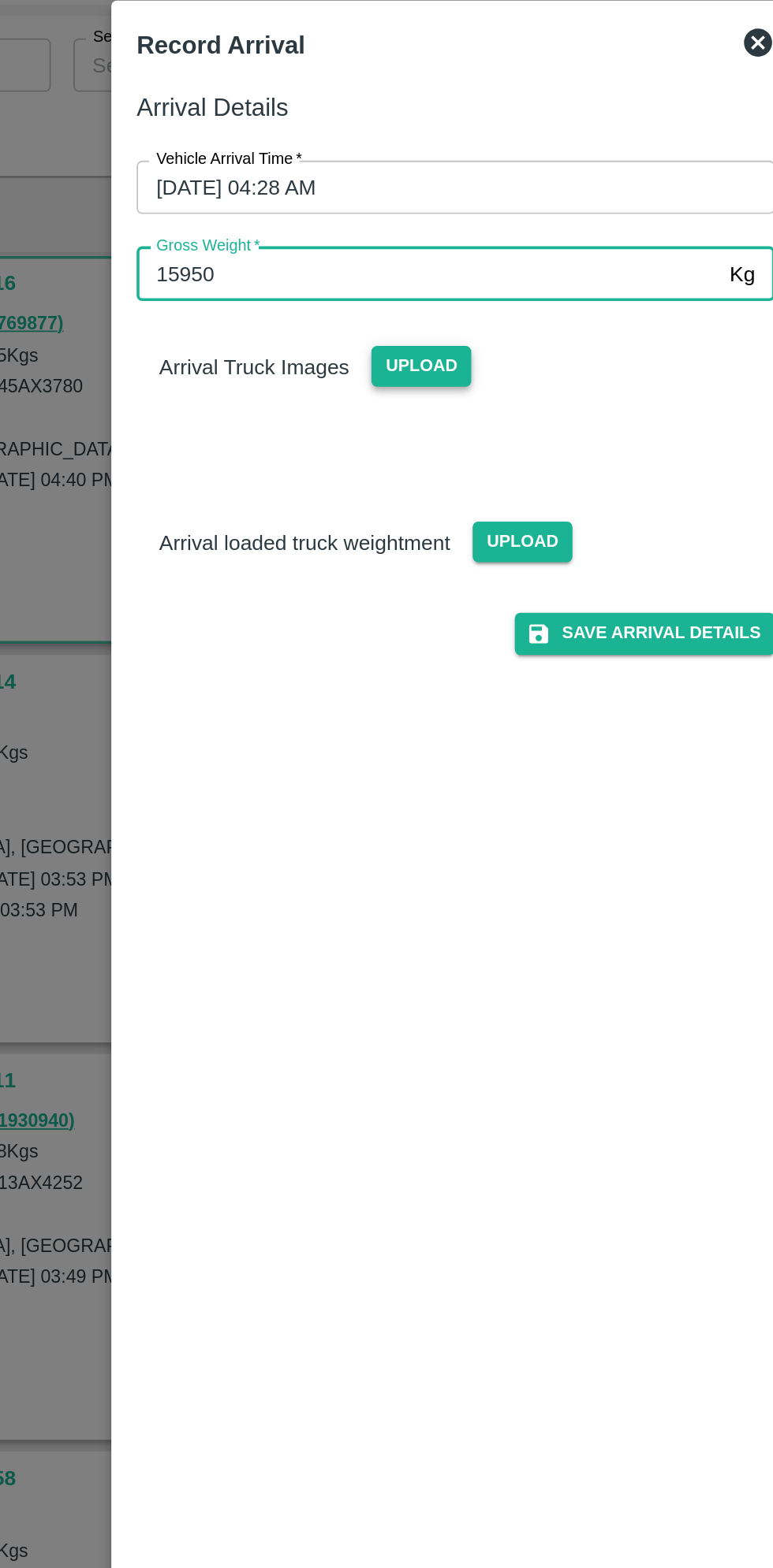
type input "15950"
click at [360, 288] on span "Upload" at bounding box center [368, 284] width 56 height 23
click at [0, 0] on input "Upload" at bounding box center [0, 0] width 0 height 0
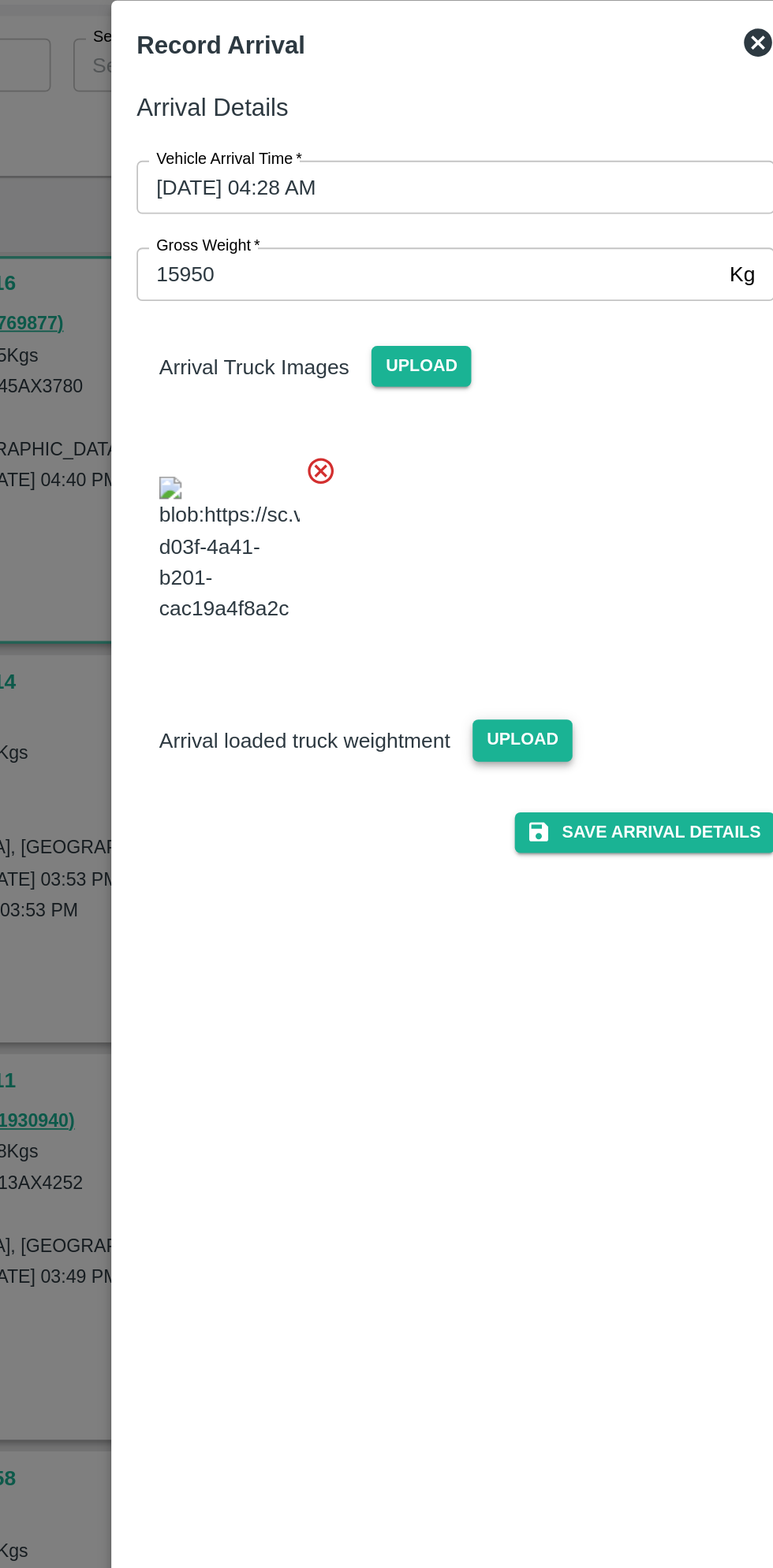
click at [416, 505] on span "Upload" at bounding box center [424, 494] width 56 height 23
click at [0, 0] on input "Upload" at bounding box center [0, 0] width 0 height 0
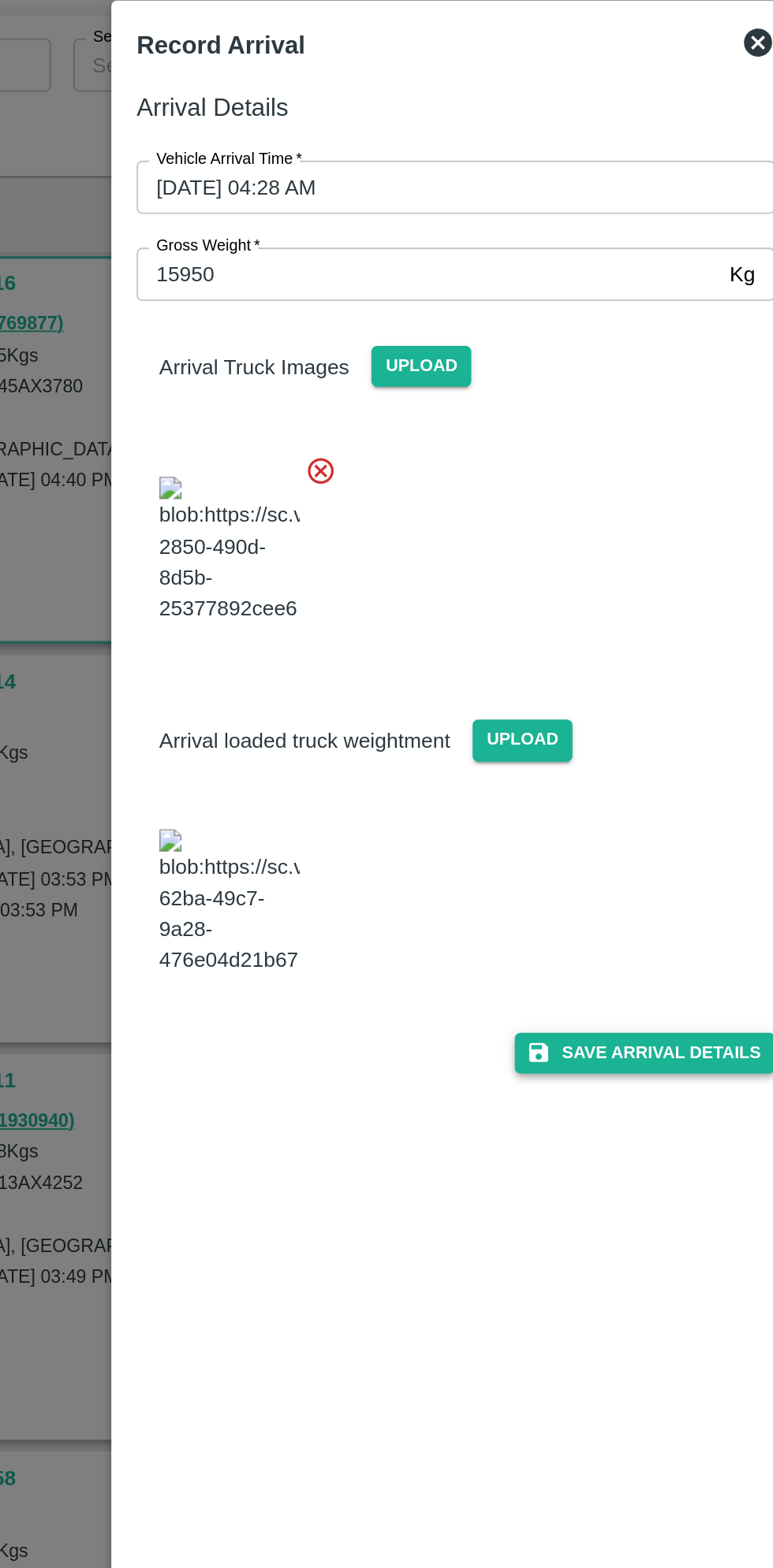
click at [492, 681] on button "Save Arrival Details" at bounding box center [492, 670] width 146 height 23
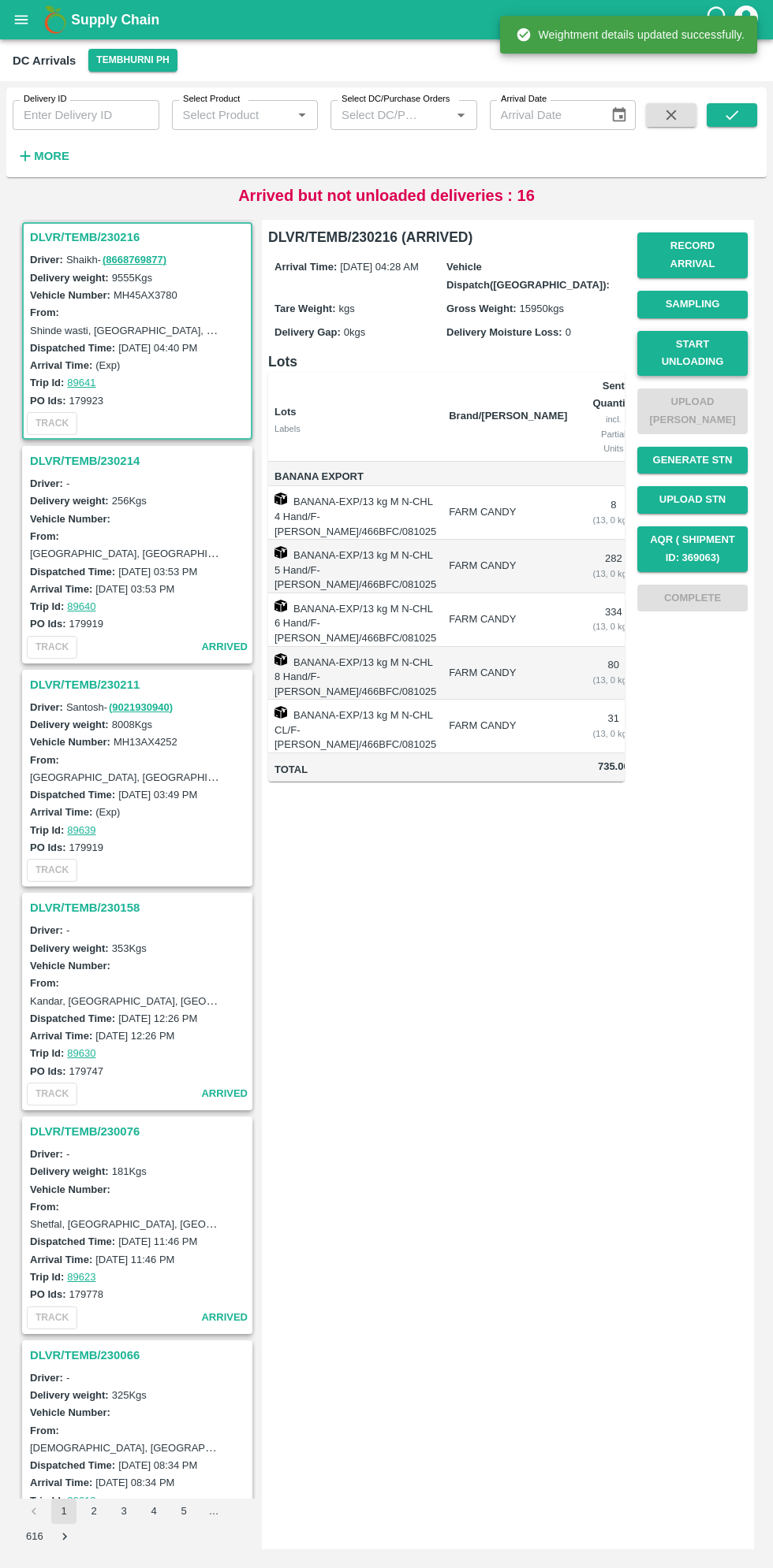
click at [694, 344] on button "Start Unloading" at bounding box center [692, 354] width 111 height 46
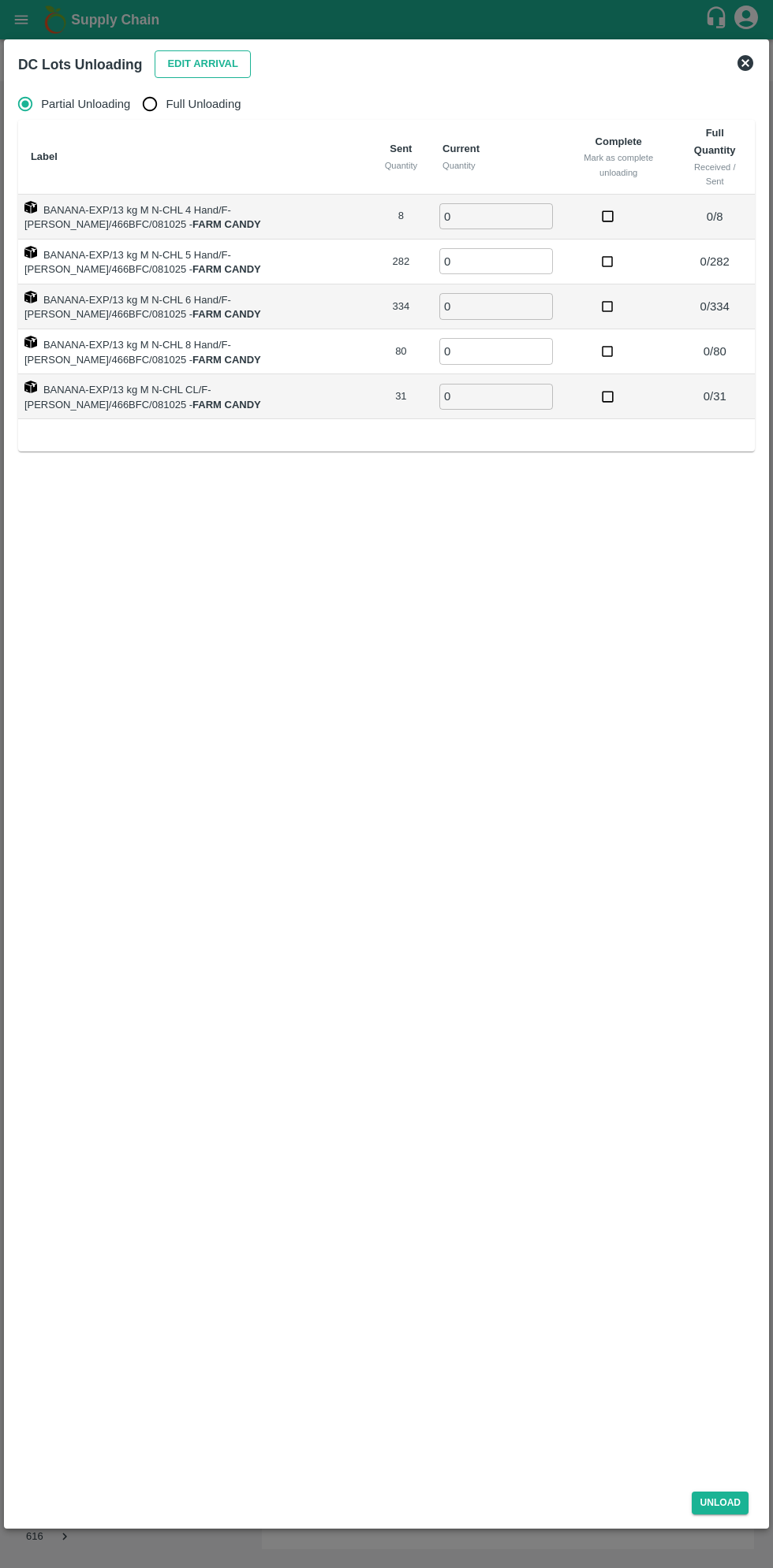
click at [215, 71] on button "Edit Arrival" at bounding box center [202, 63] width 96 height 27
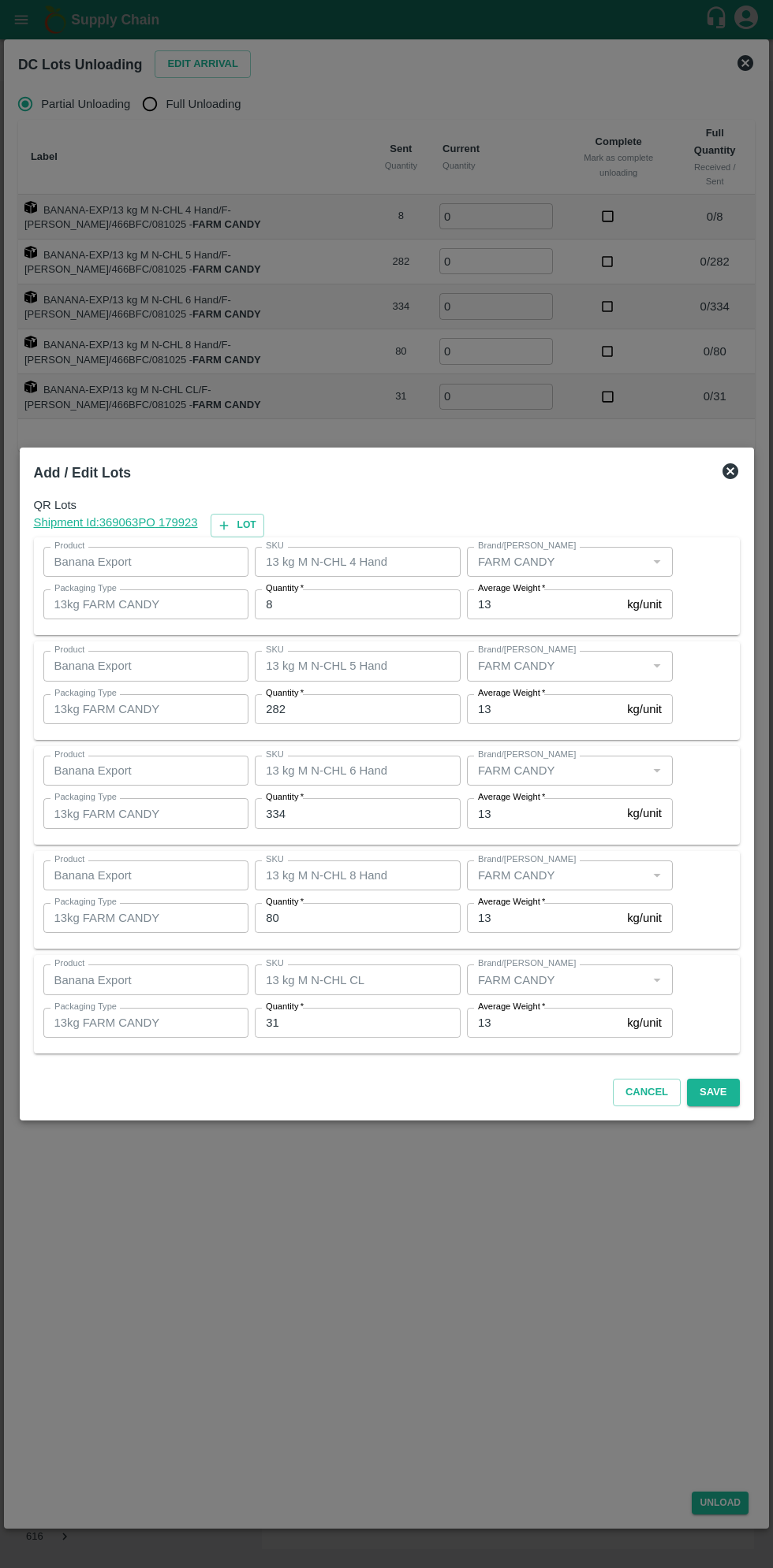
click at [360, 599] on input "8" at bounding box center [358, 605] width 206 height 30
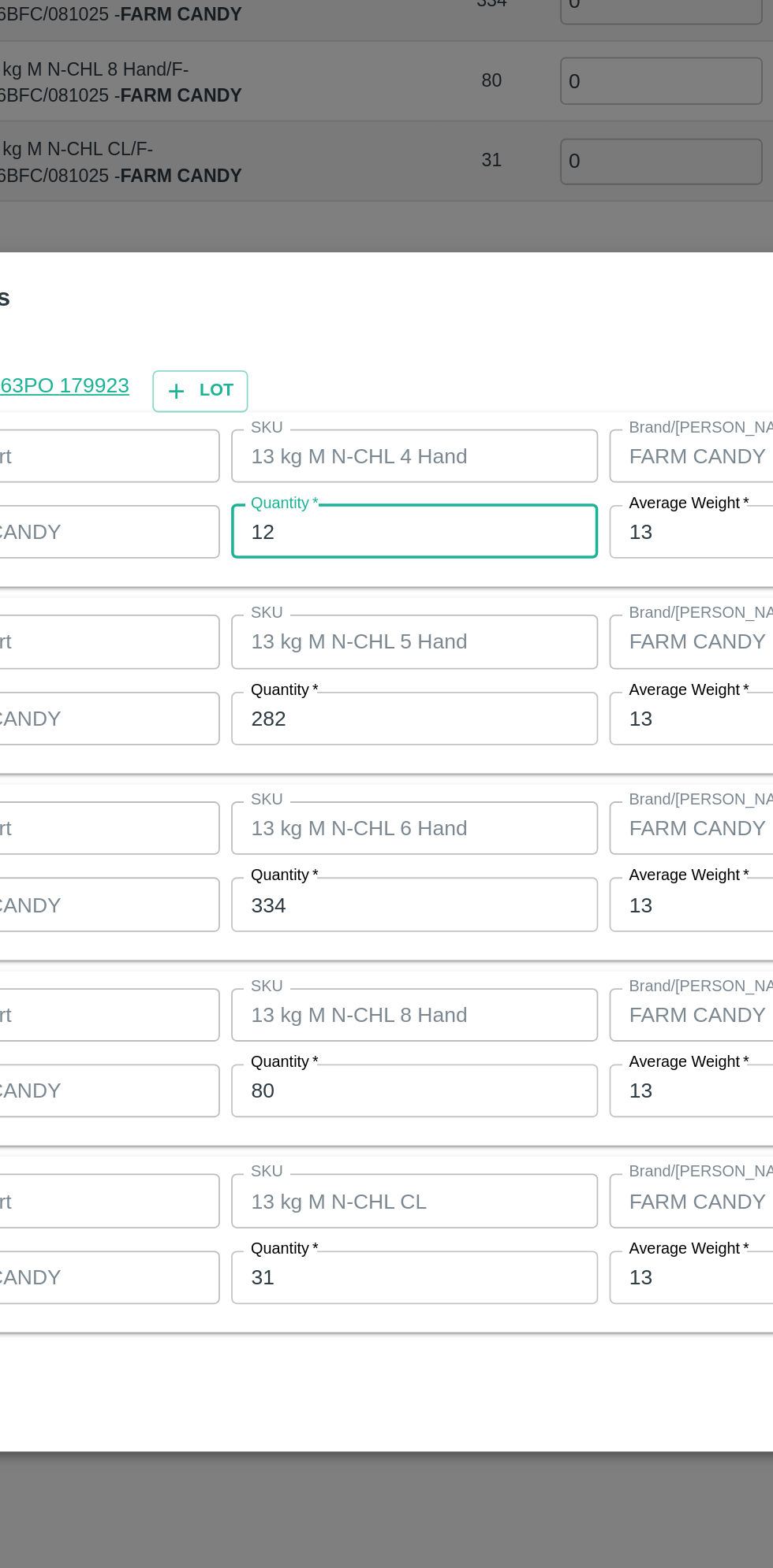
type input "12"
click at [352, 705] on input "282" at bounding box center [358, 709] width 206 height 30
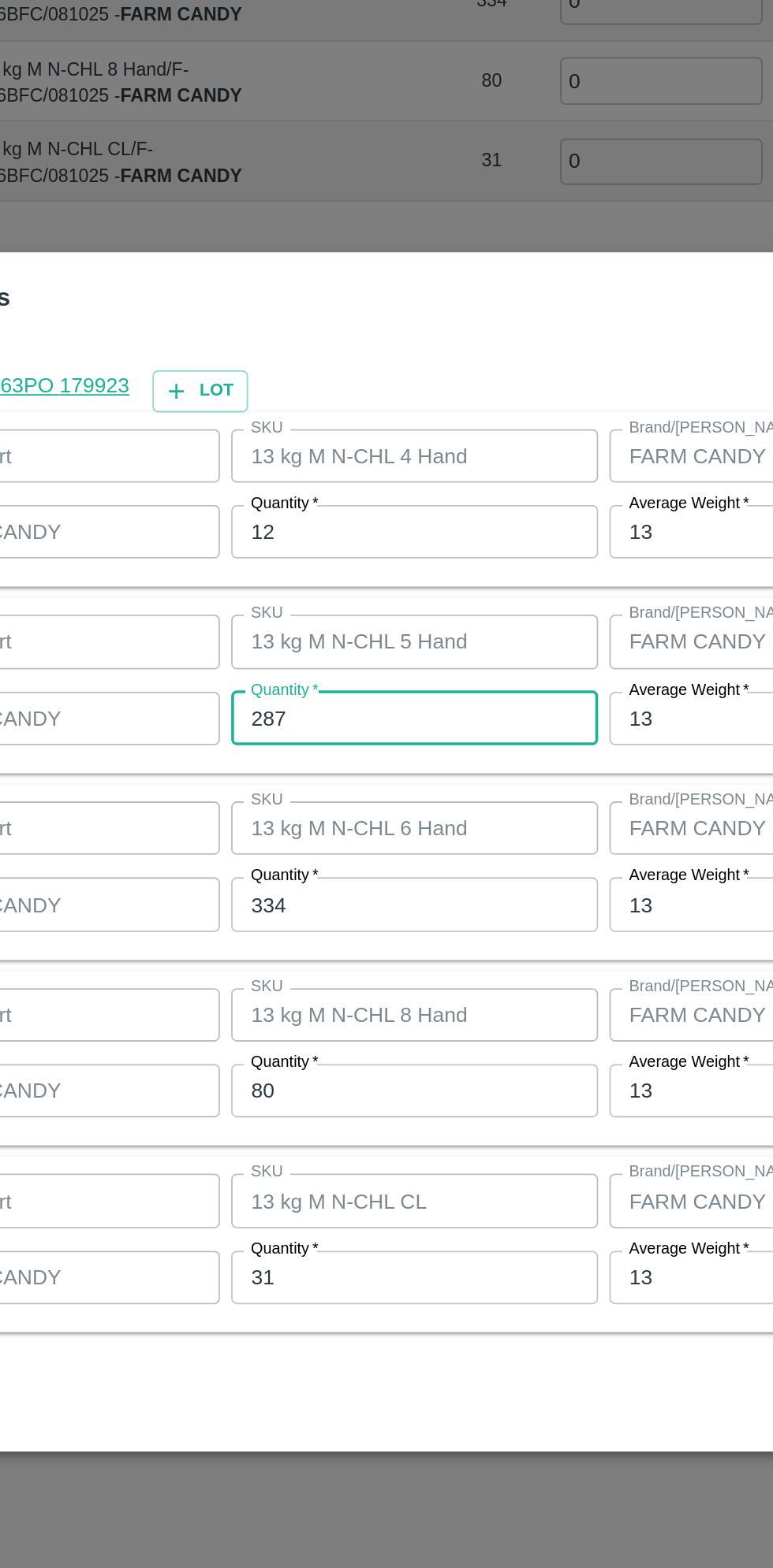
type input "287"
click at [361, 811] on input "334" at bounding box center [358, 813] width 206 height 30
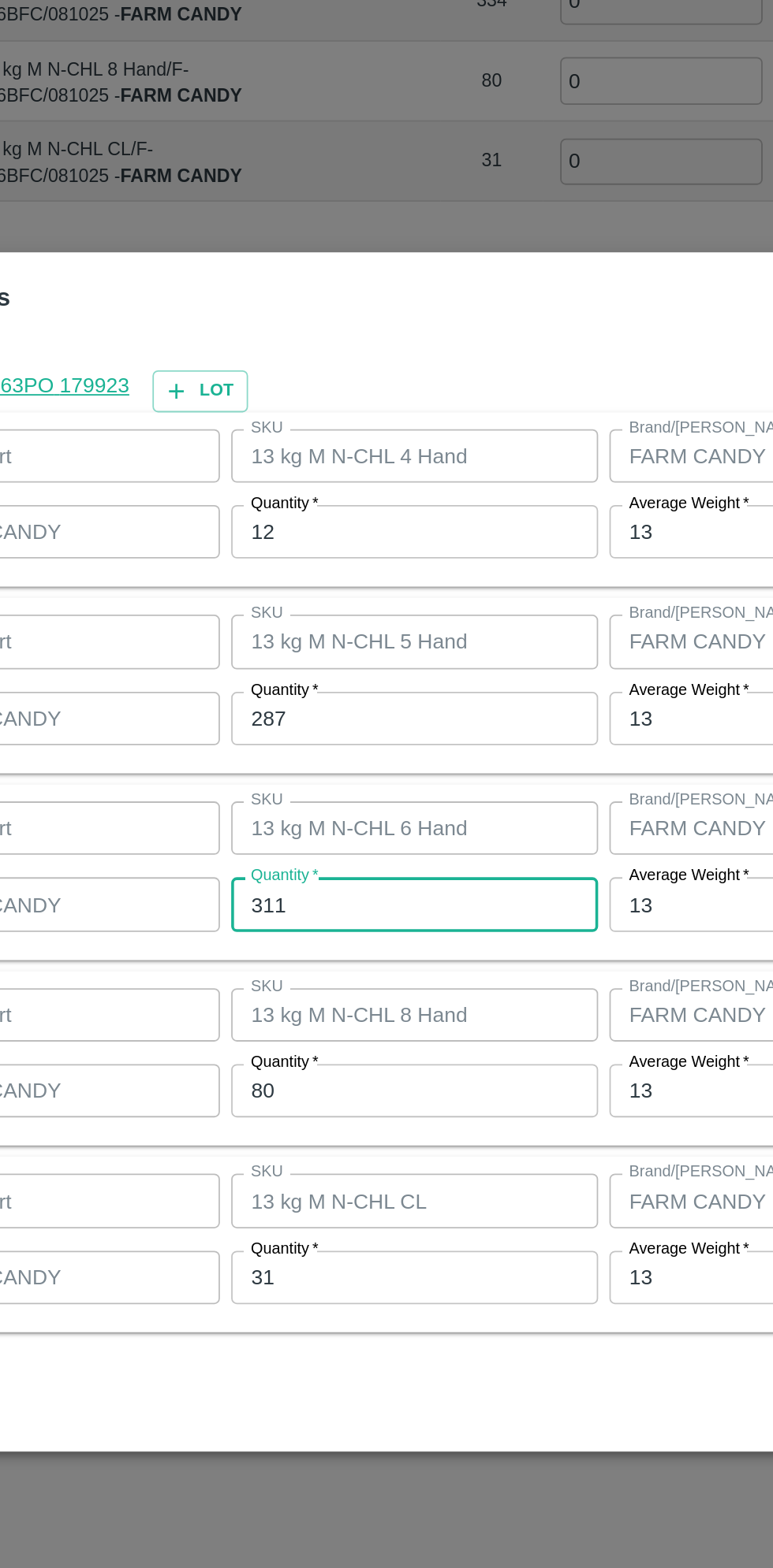
type input "311"
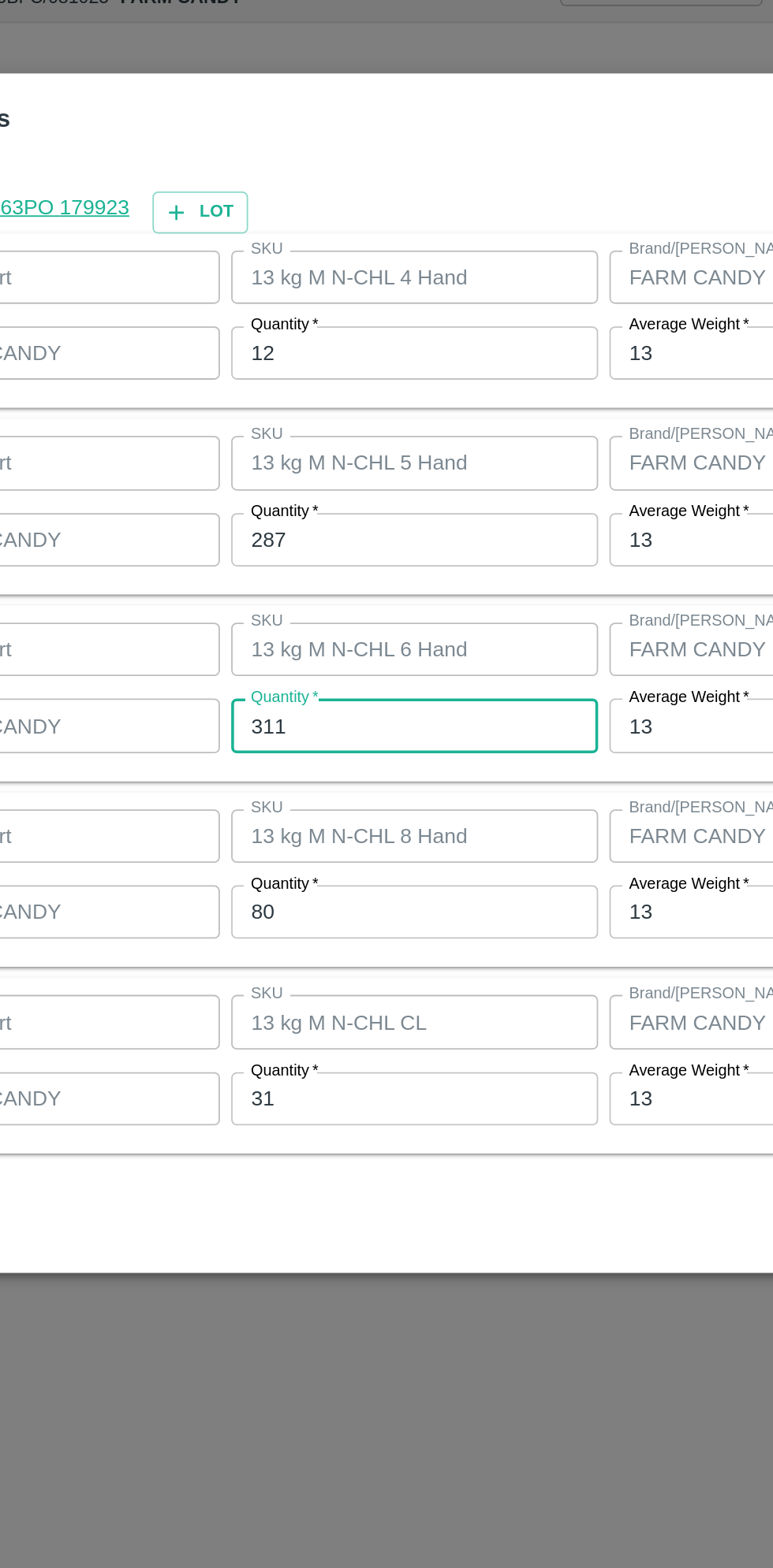
click at [341, 922] on input "80" at bounding box center [358, 918] width 206 height 30
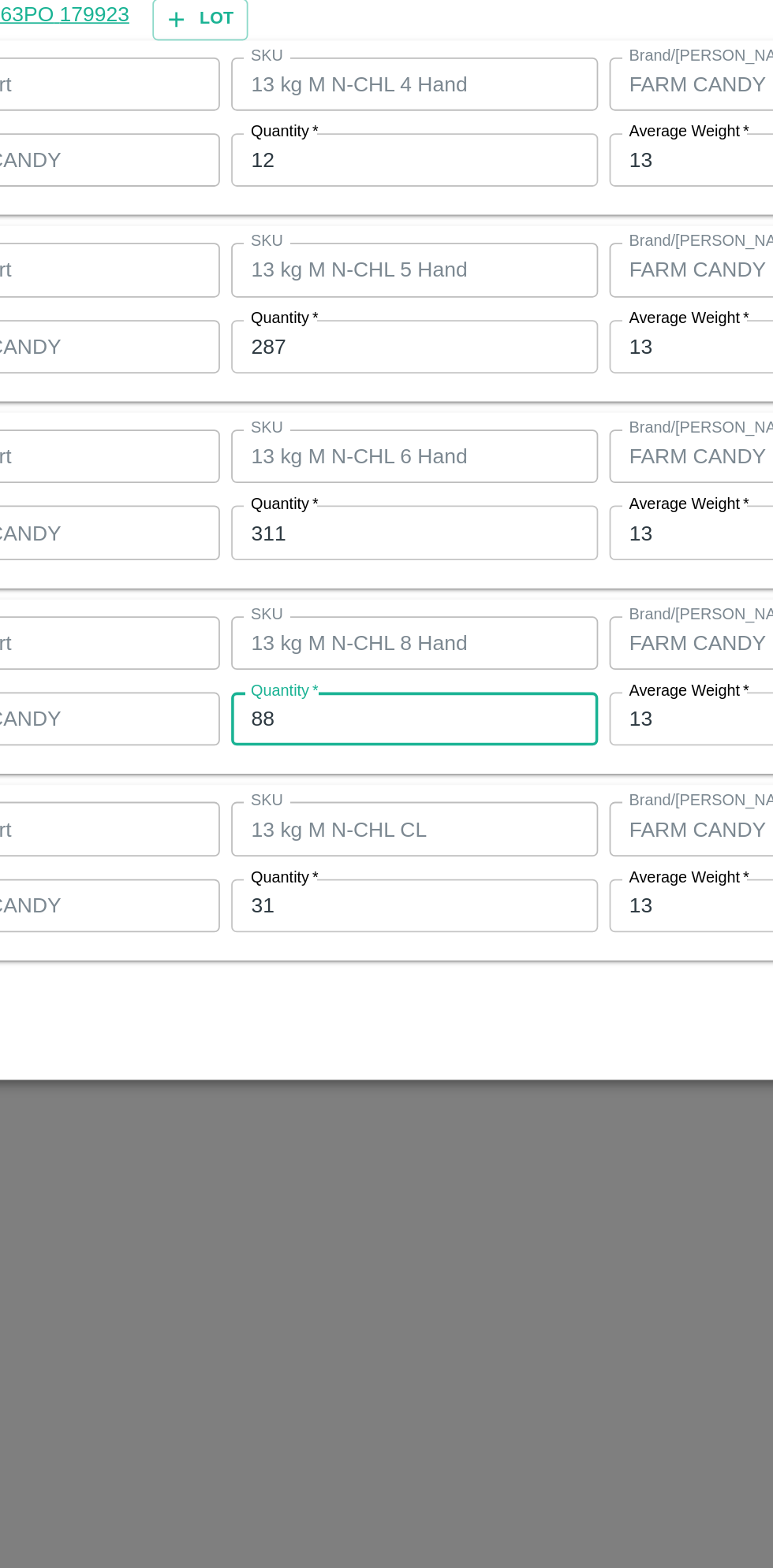
type input "88"
click at [329, 1020] on input "31" at bounding box center [358, 1023] width 206 height 30
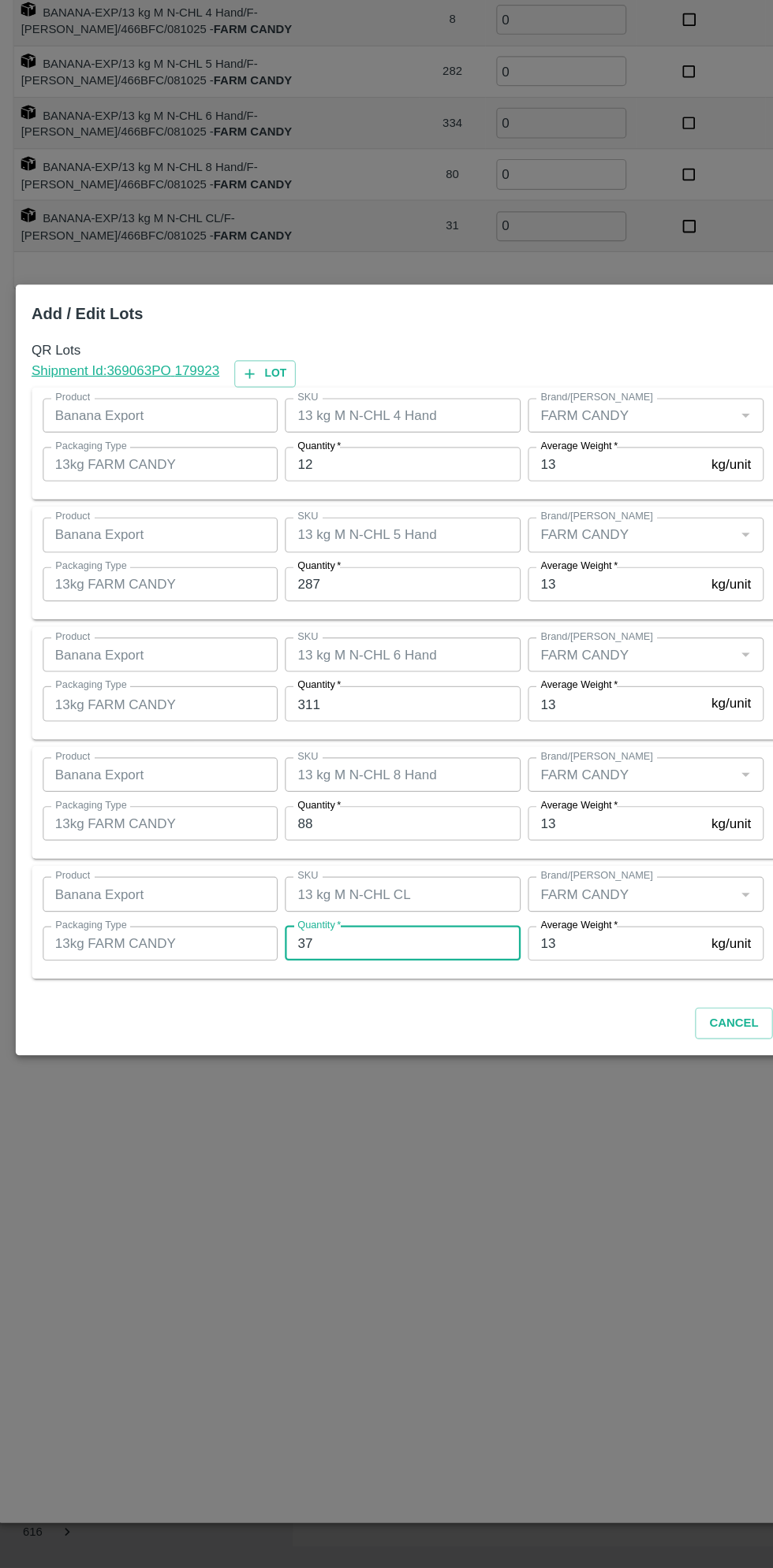
scroll to position [0, 0]
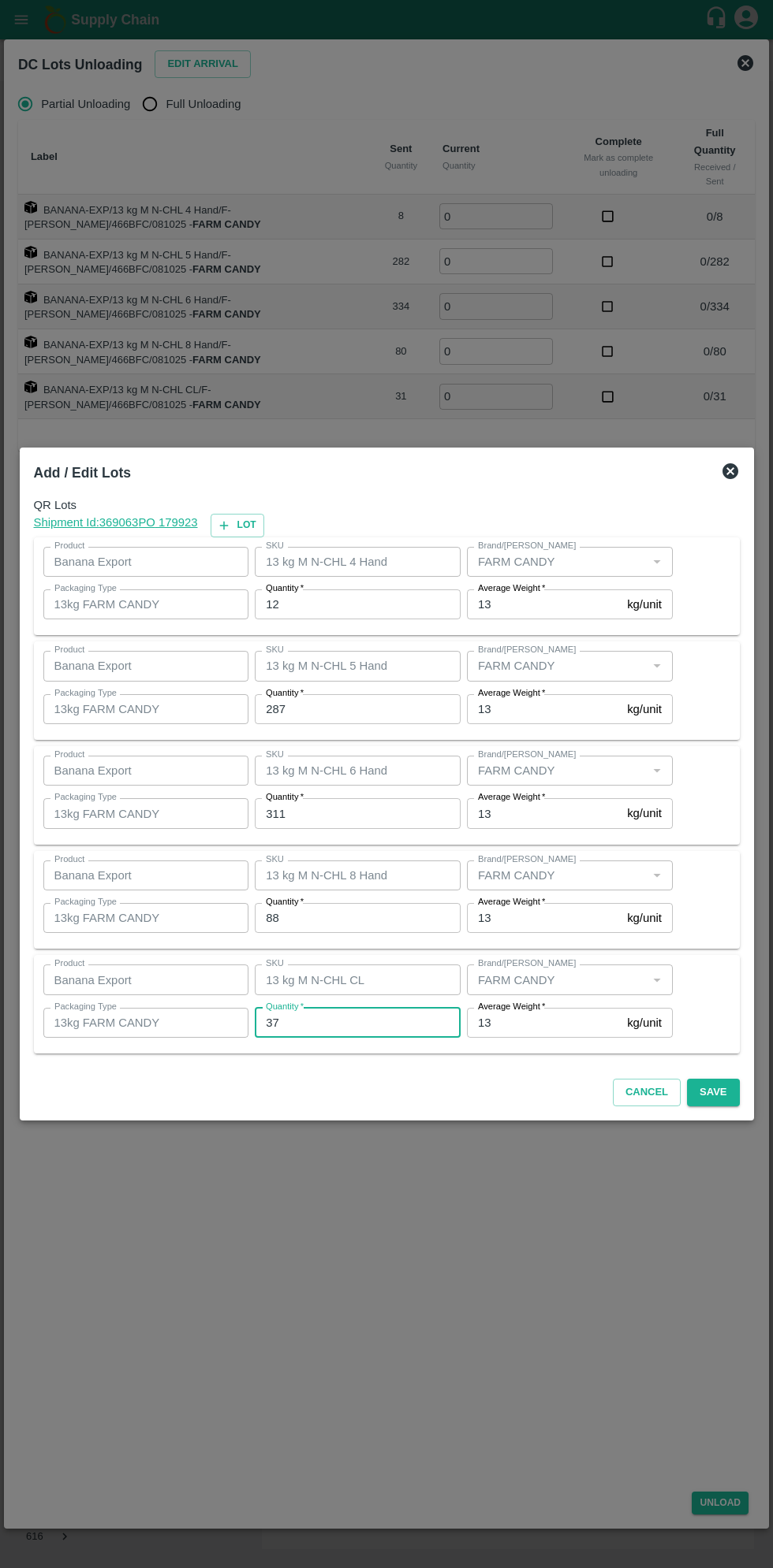
type input "37"
click at [735, 1063] on div "QR Lots Shipment Id: 369063 PO 179923 Lot Product Banana Export Product SKU 13 …" at bounding box center [386, 778] width 718 height 576
click at [707, 1095] on button "Save" at bounding box center [712, 1092] width 52 height 27
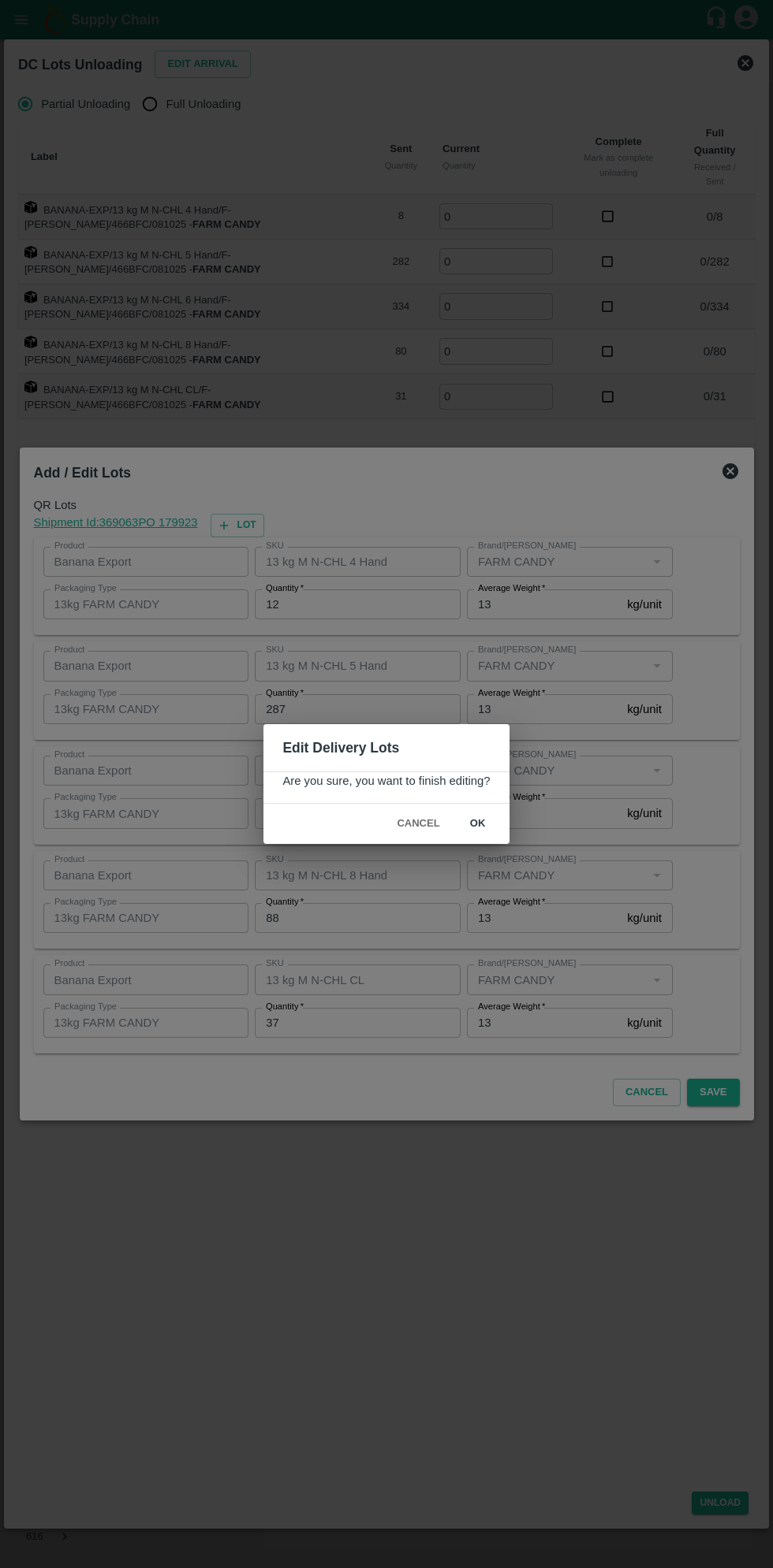
click at [492, 824] on button "ok" at bounding box center [478, 824] width 50 height 27
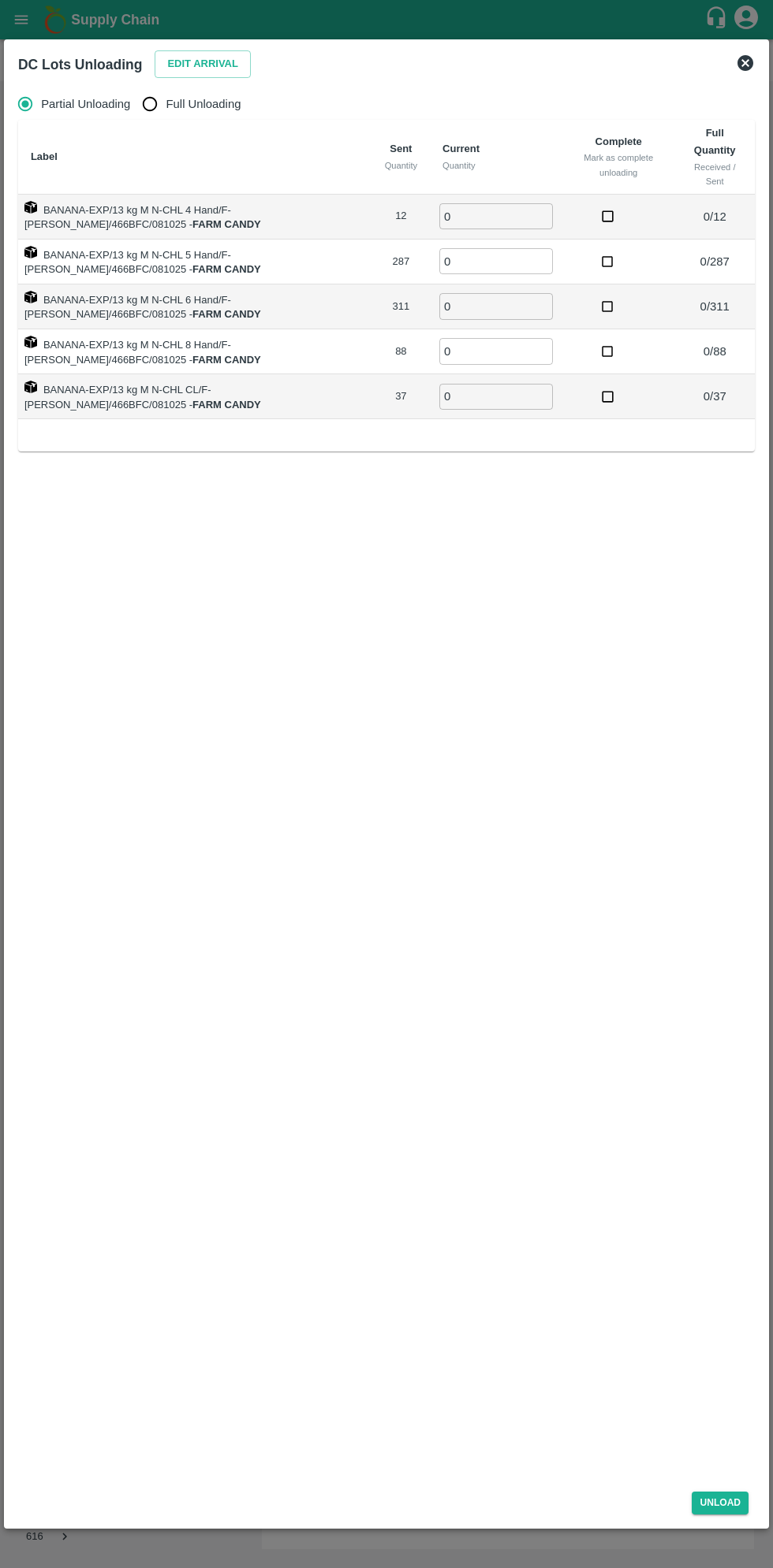
click at [164, 104] on input "Full Unloading" at bounding box center [149, 104] width 32 height 32
radio input "true"
click at [437, 216] on input "0" at bounding box center [441, 216] width 113 height 26
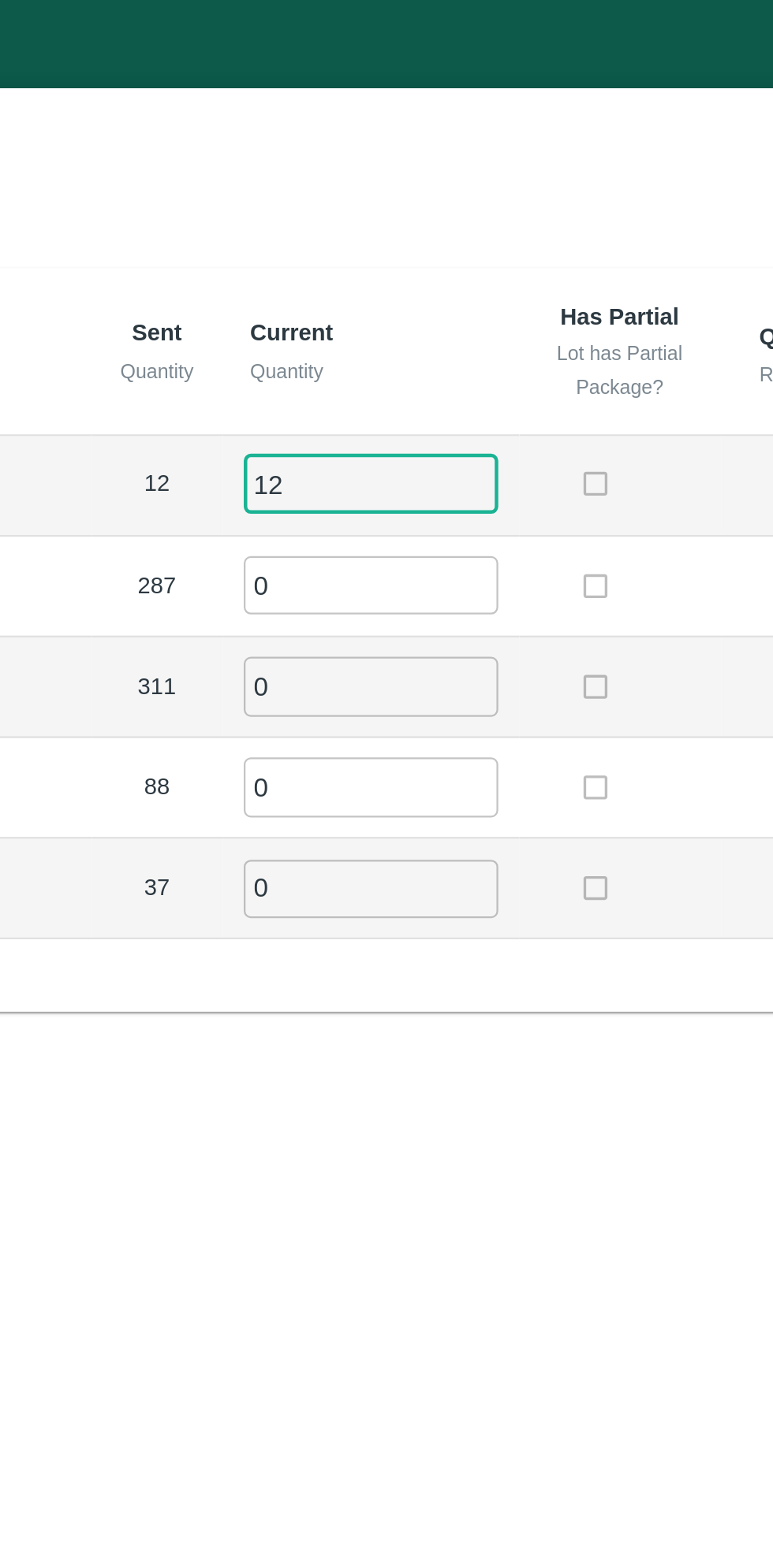
type input "12"
click at [415, 265] on input "0" at bounding box center [441, 261] width 113 height 26
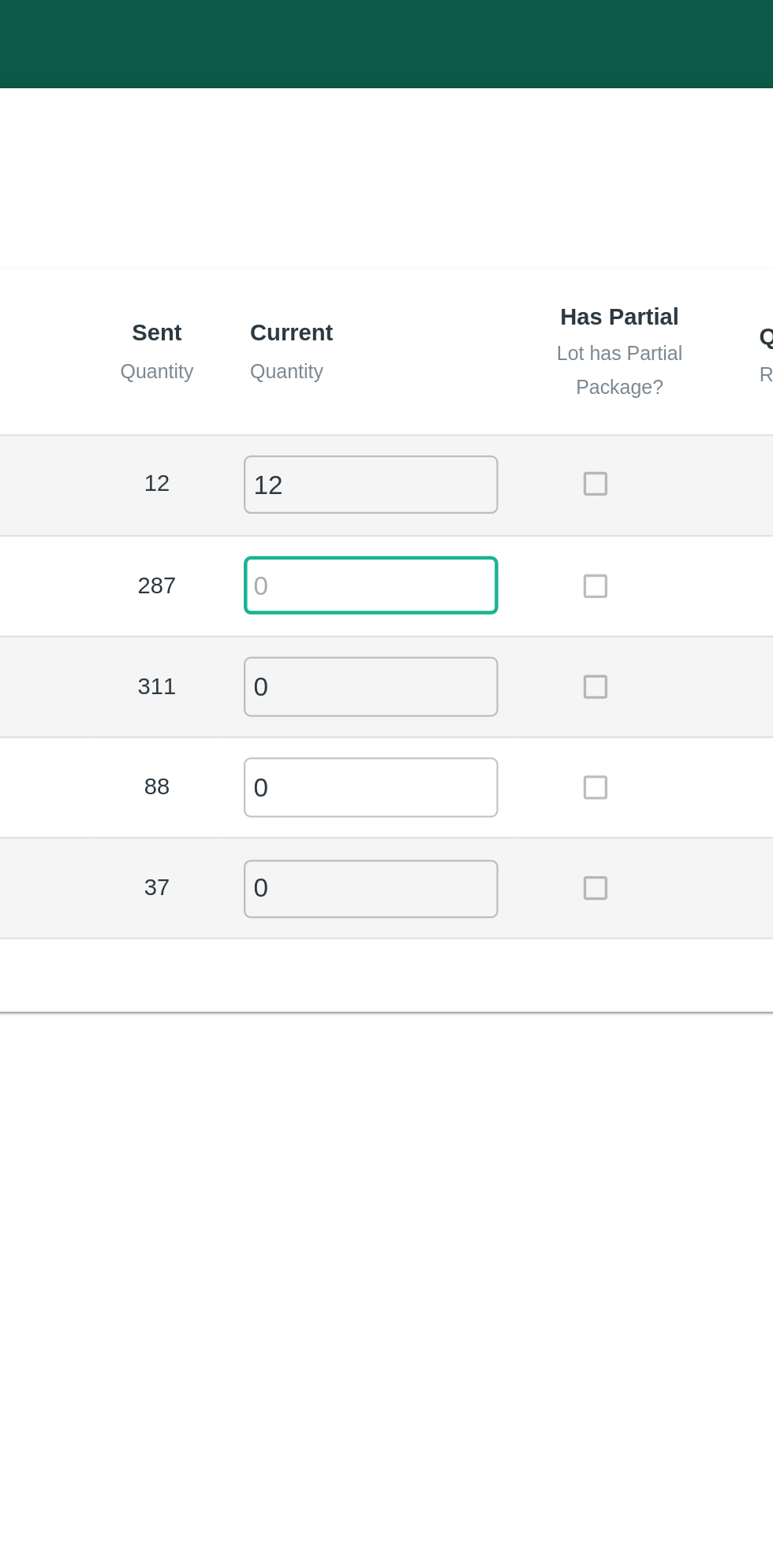
type input "8"
type input "287"
click at [423, 305] on input "0" at bounding box center [441, 307] width 113 height 26
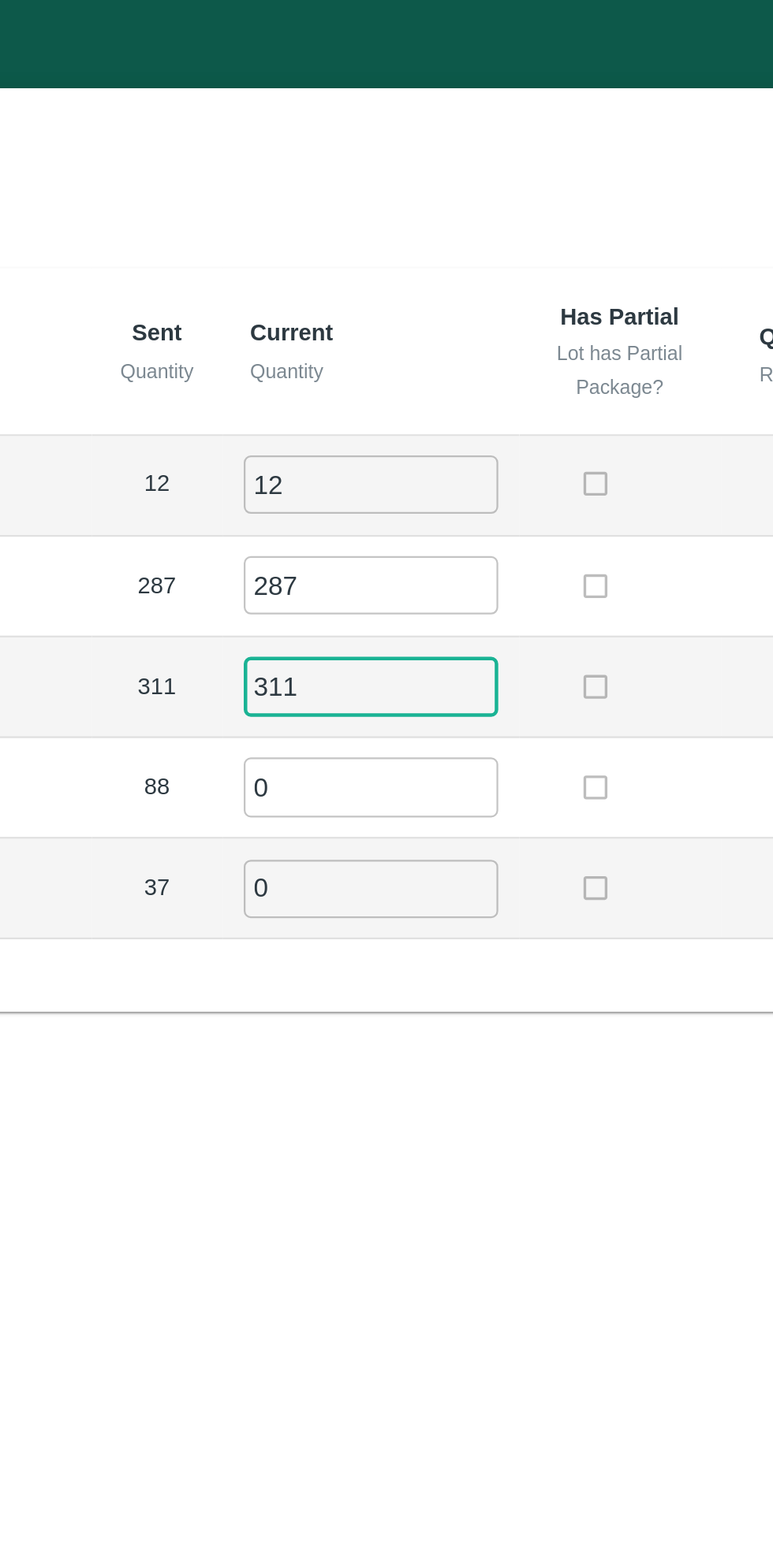
type input "311"
click at [416, 346] on input "0" at bounding box center [441, 352] width 113 height 26
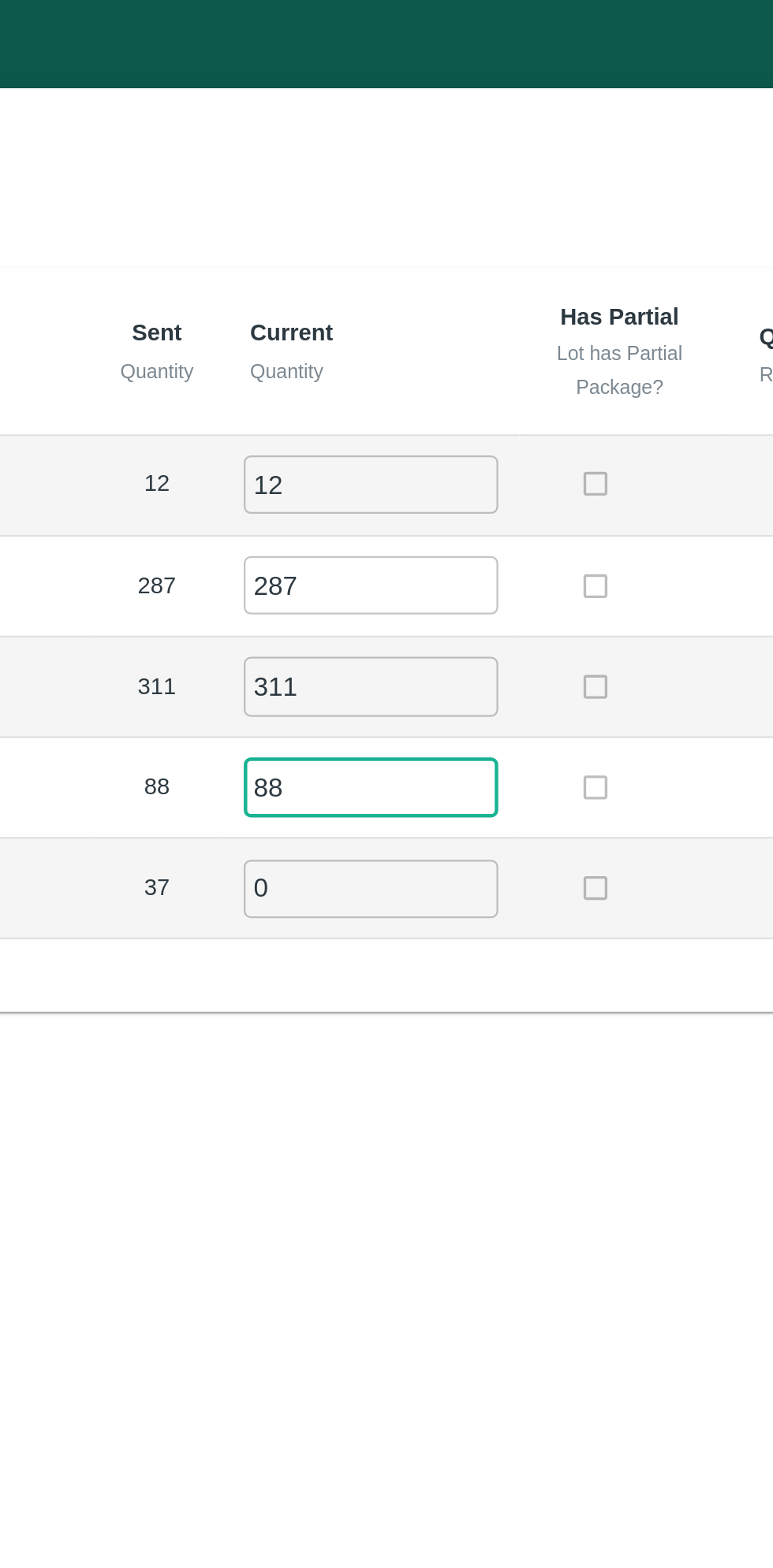
type input "88"
click at [408, 390] on input "0" at bounding box center [441, 397] width 113 height 26
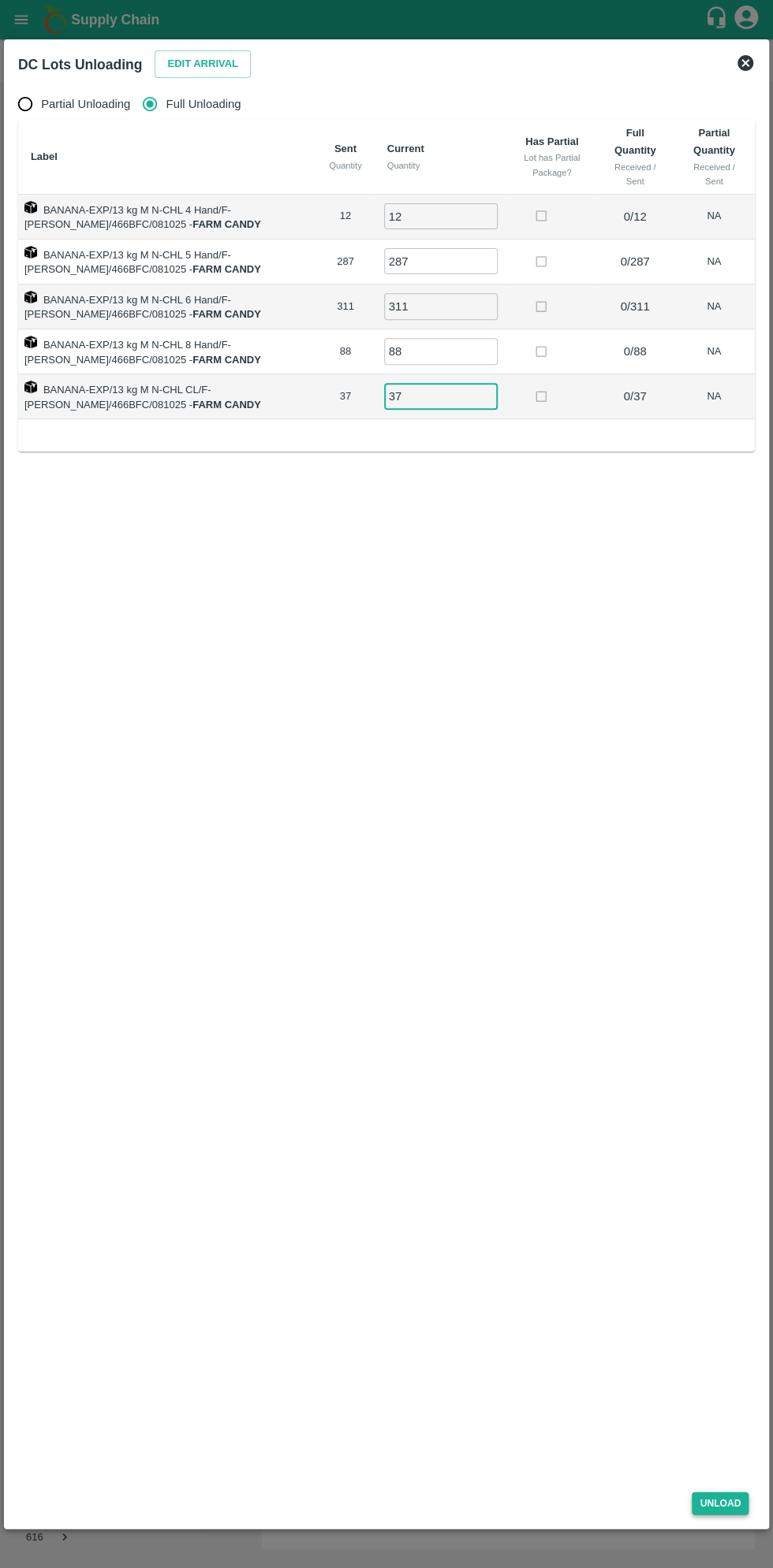
type input "37"
click at [718, 1510] on button "Unload" at bounding box center [719, 1503] width 57 height 23
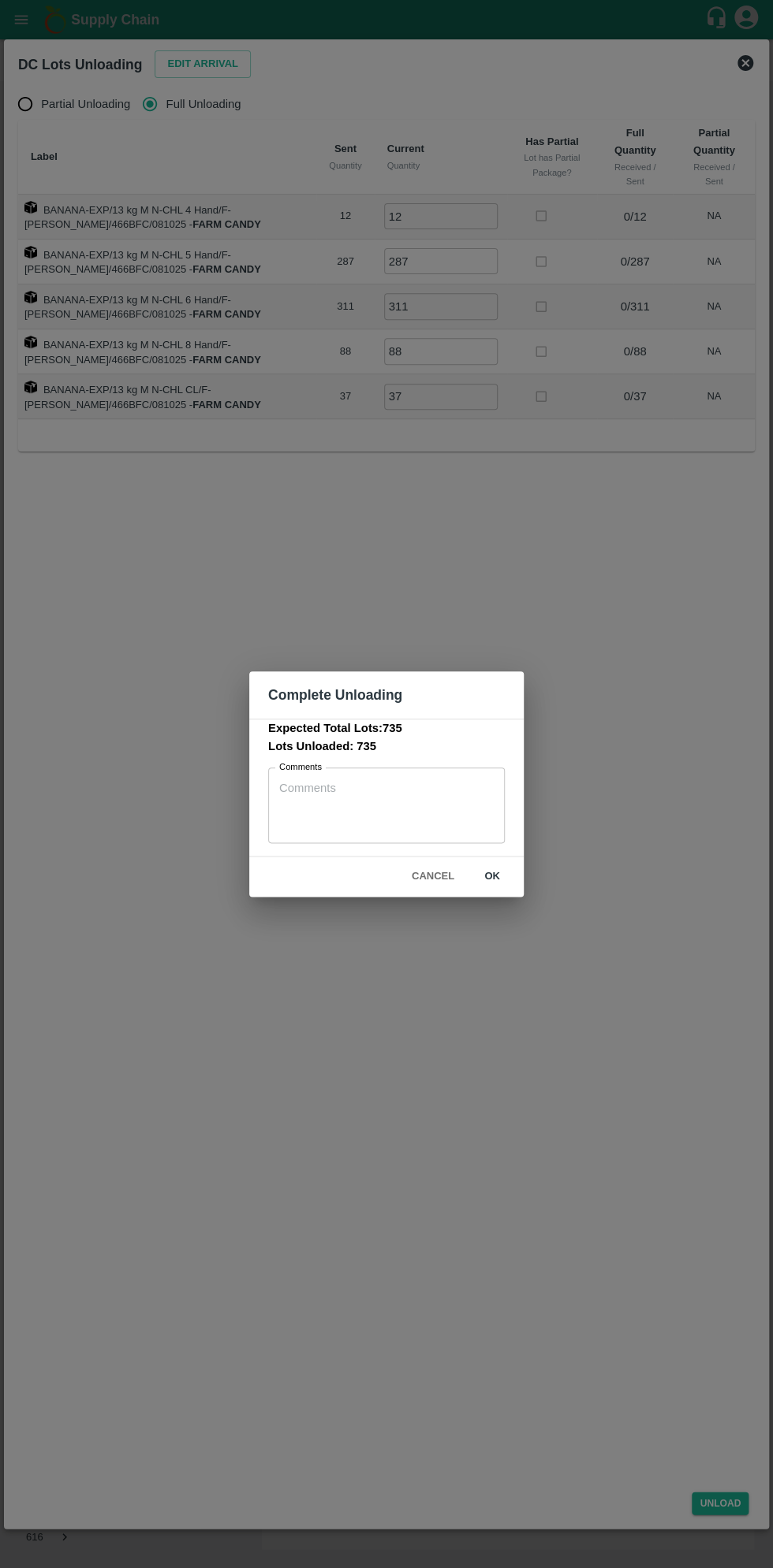
click at [492, 876] on button "ok" at bounding box center [492, 876] width 50 height 27
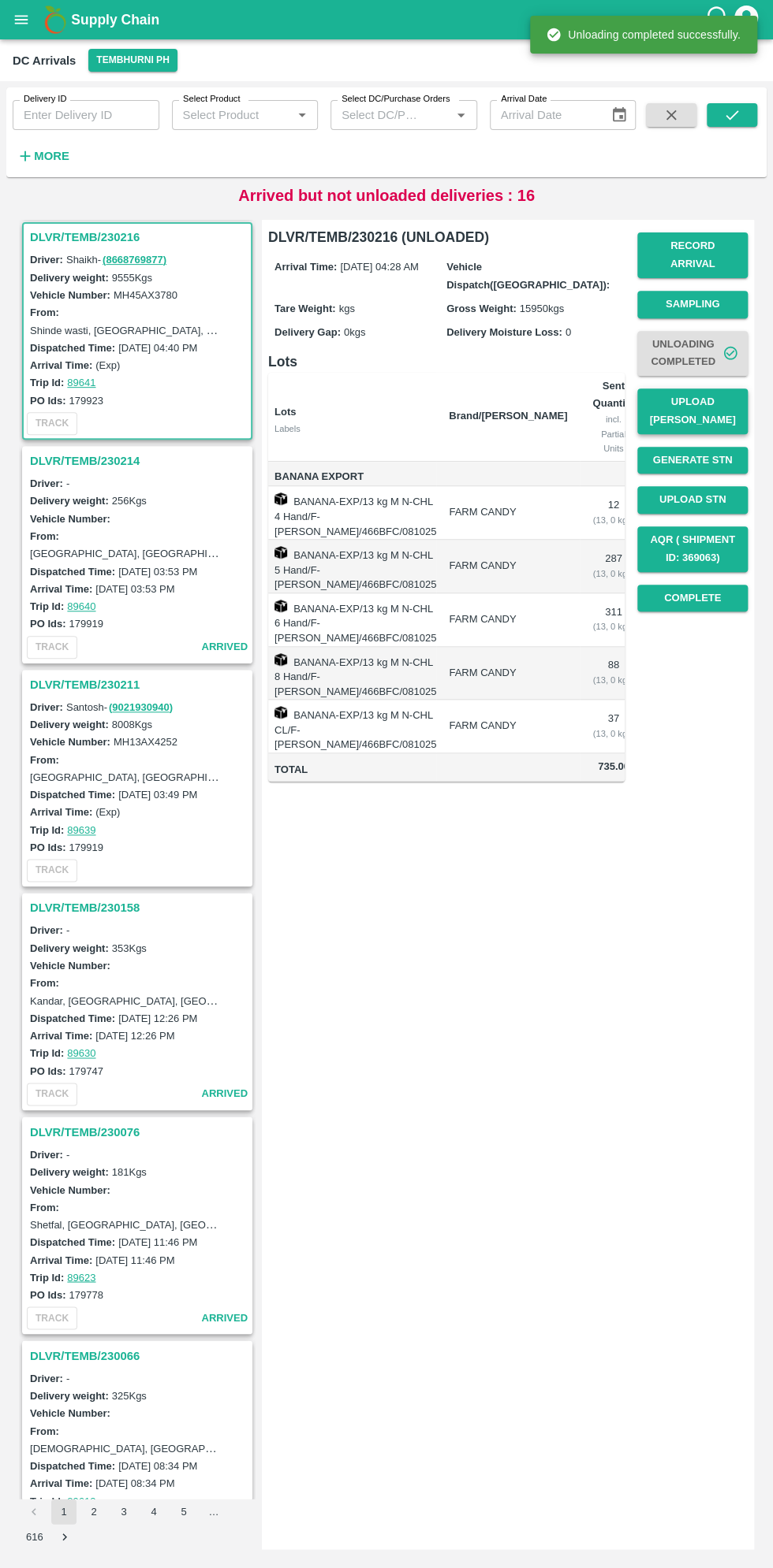
click at [725, 388] on button "Upload [PERSON_NAME]" at bounding box center [692, 411] width 111 height 46
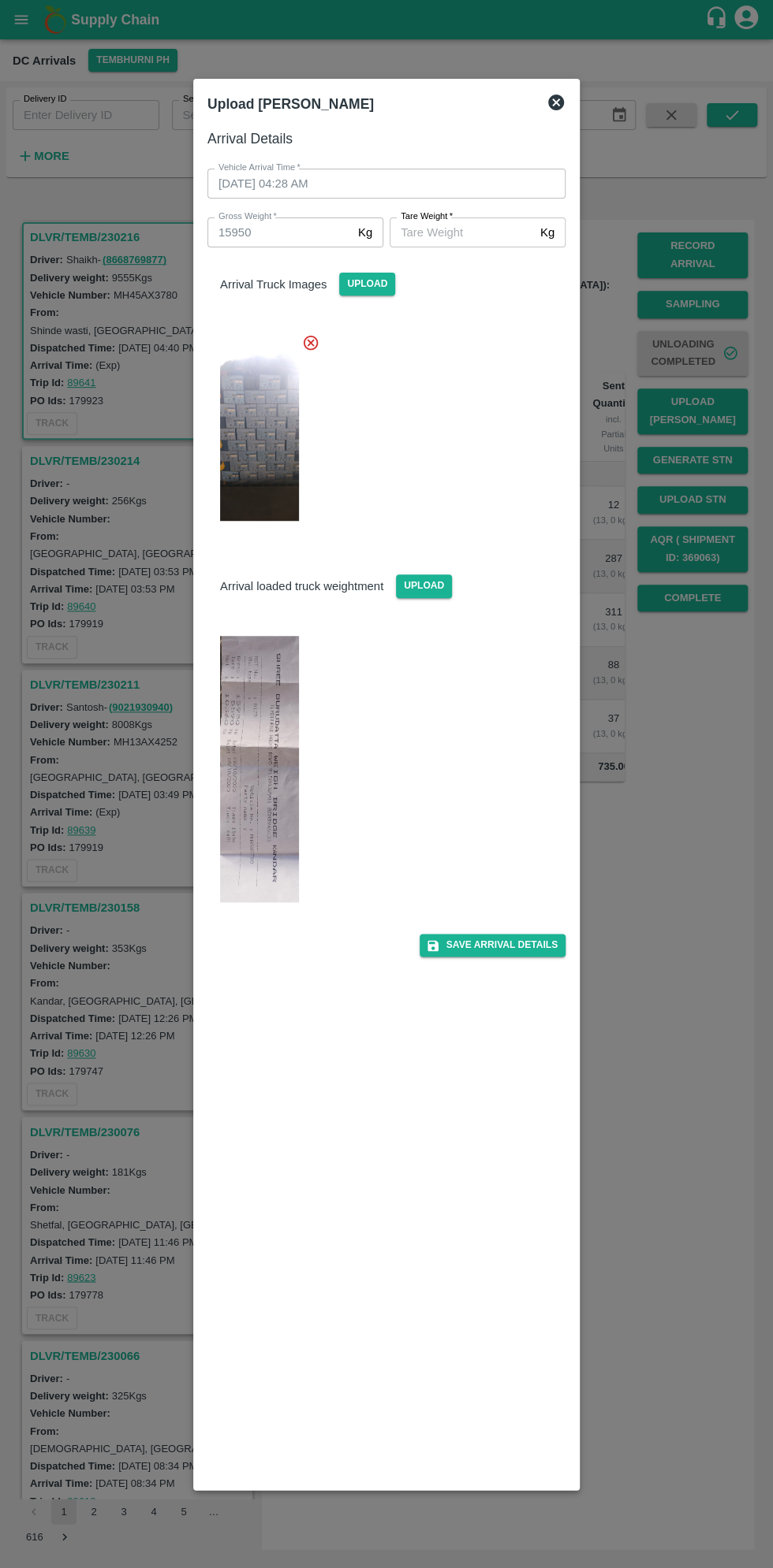
click at [465, 232] on input "[PERSON_NAME]   *" at bounding box center [462, 232] width 144 height 30
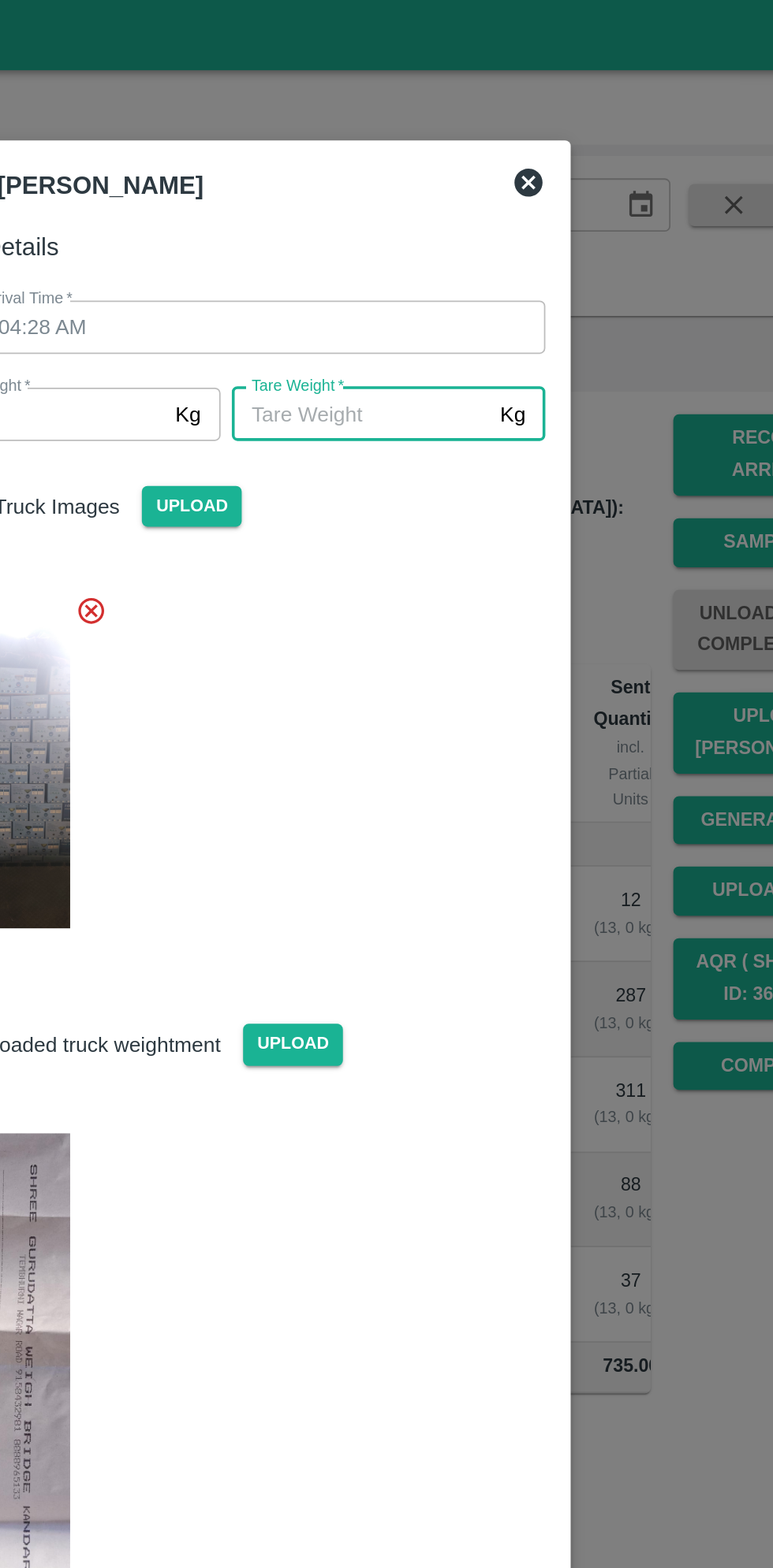
type input "3"
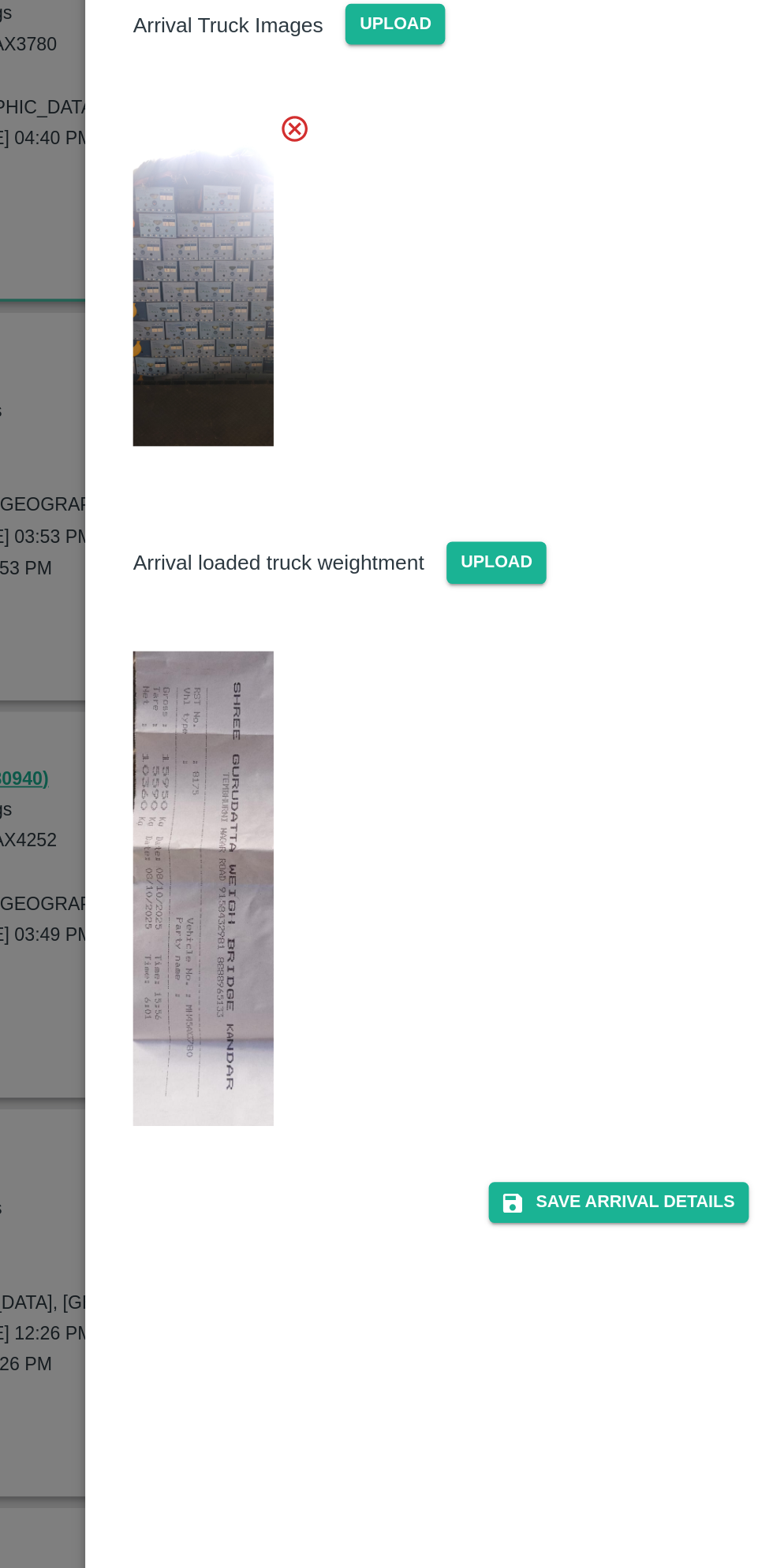
click at [255, 773] on img at bounding box center [259, 770] width 79 height 267
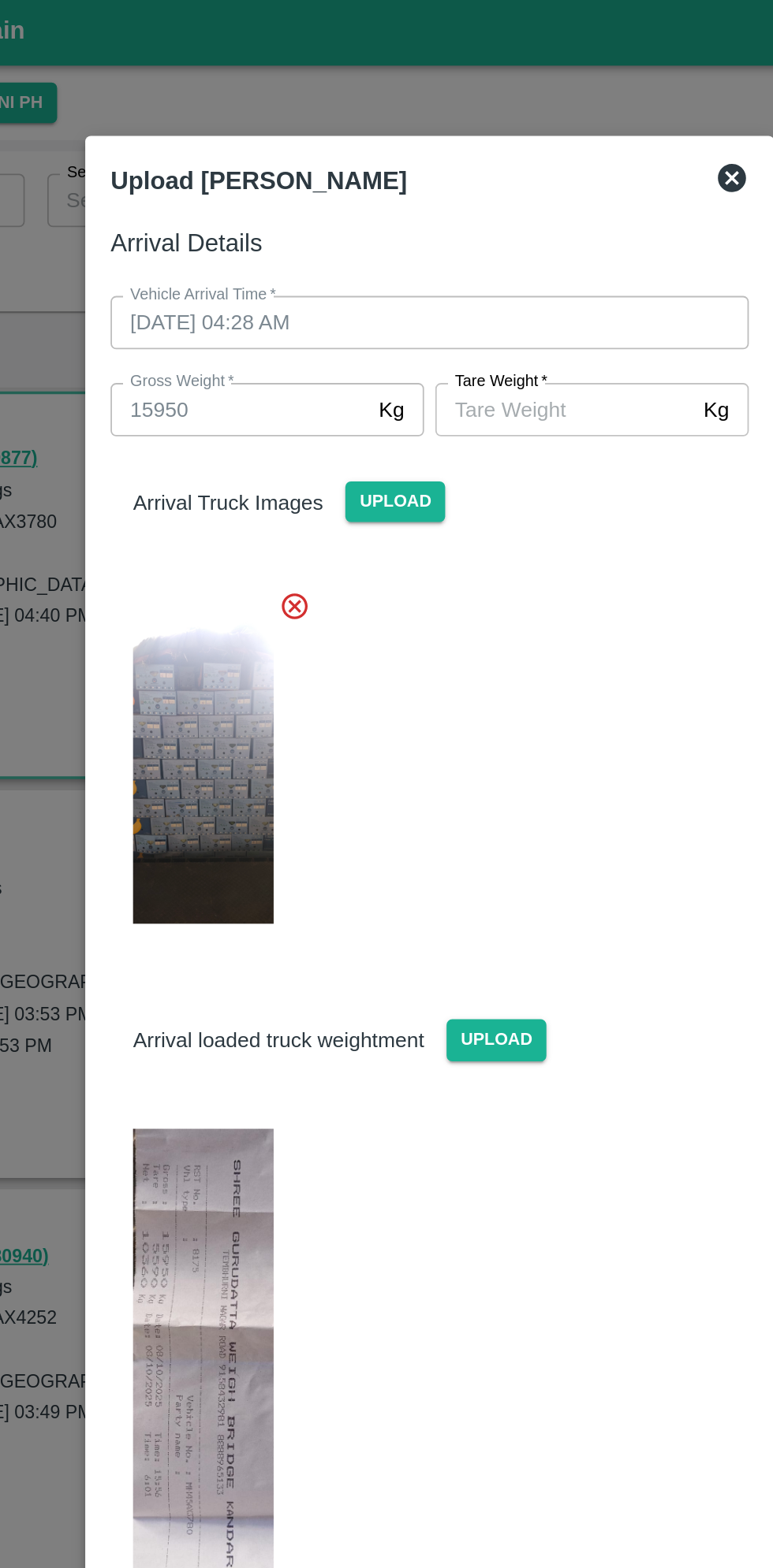
click at [447, 236] on input "[PERSON_NAME]   *" at bounding box center [462, 232] width 144 height 30
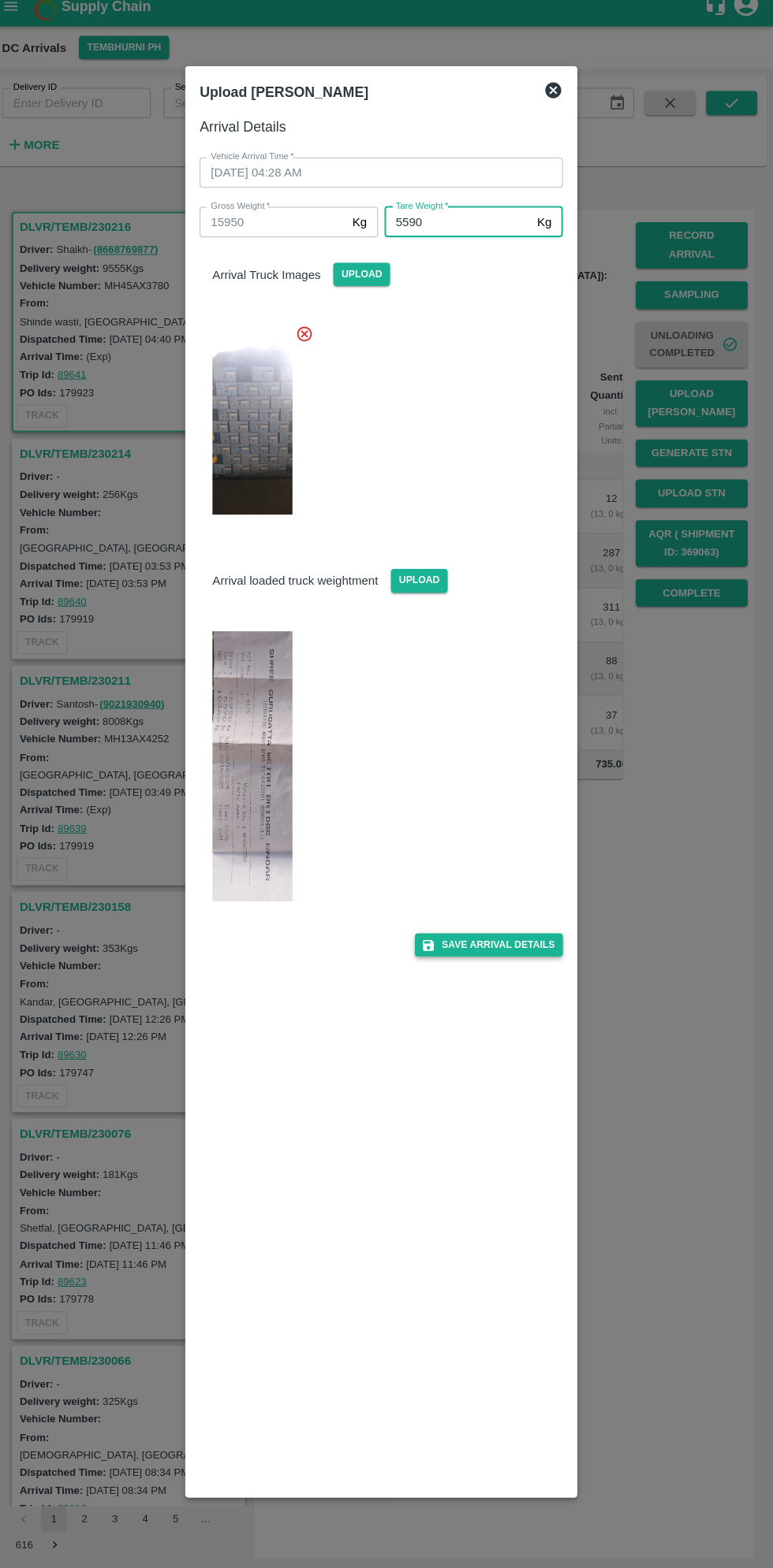
type input "5590"
click at [513, 940] on button "Save Arrival Details" at bounding box center [492, 945] width 146 height 23
